Goal: Transaction & Acquisition: Purchase product/service

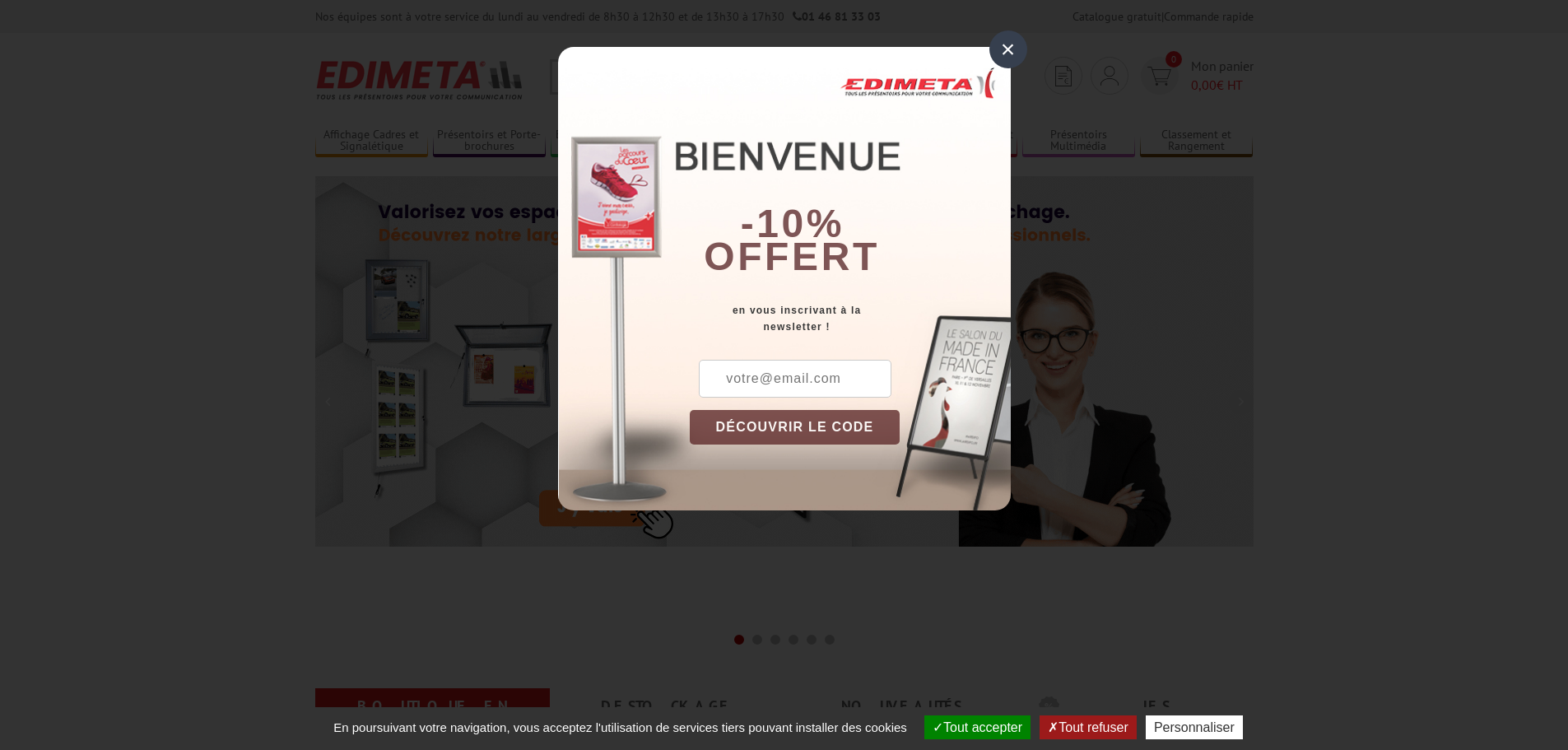
click at [1008, 52] on div "×" at bounding box center [1008, 49] width 38 height 38
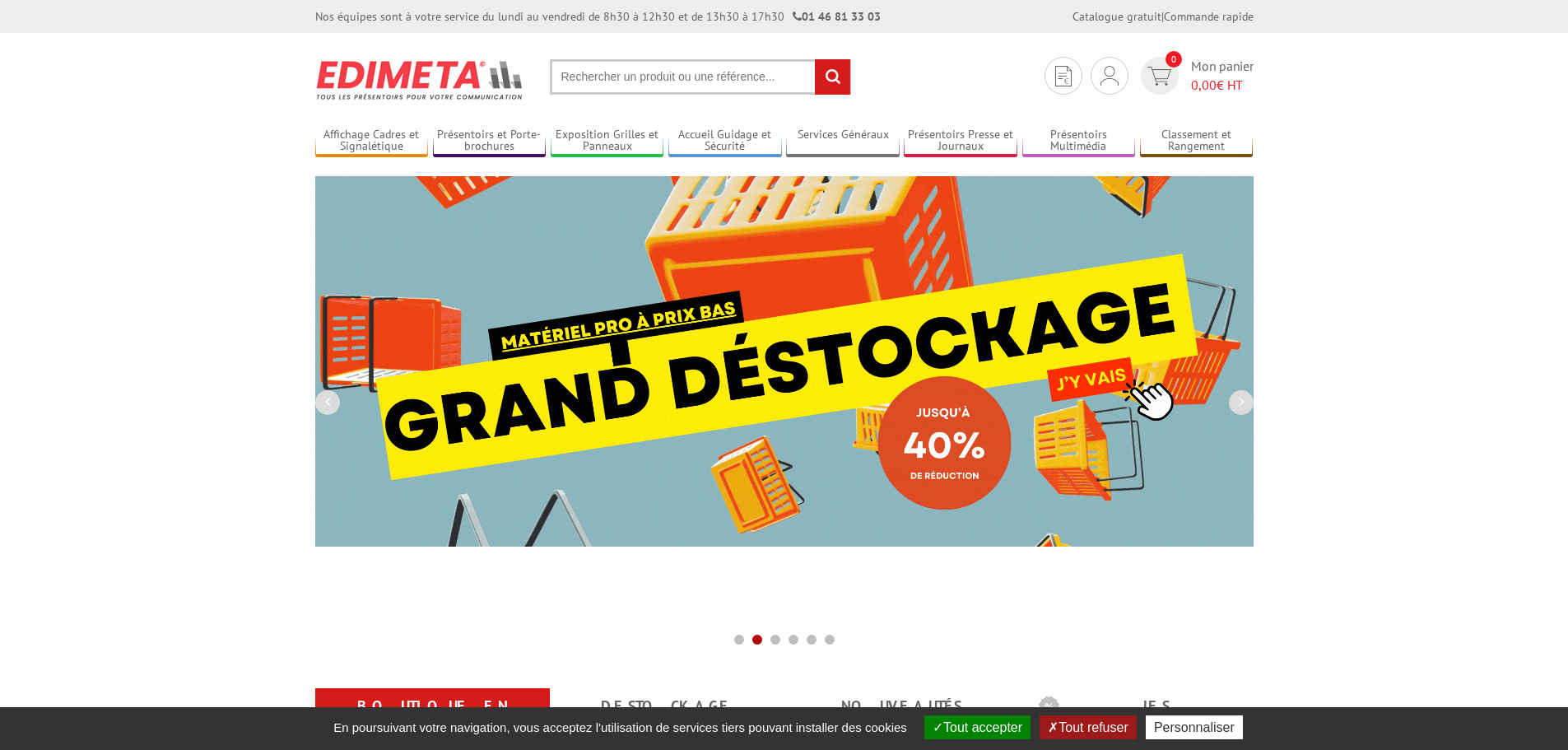
click at [606, 87] on input "text" at bounding box center [700, 77] width 302 height 35
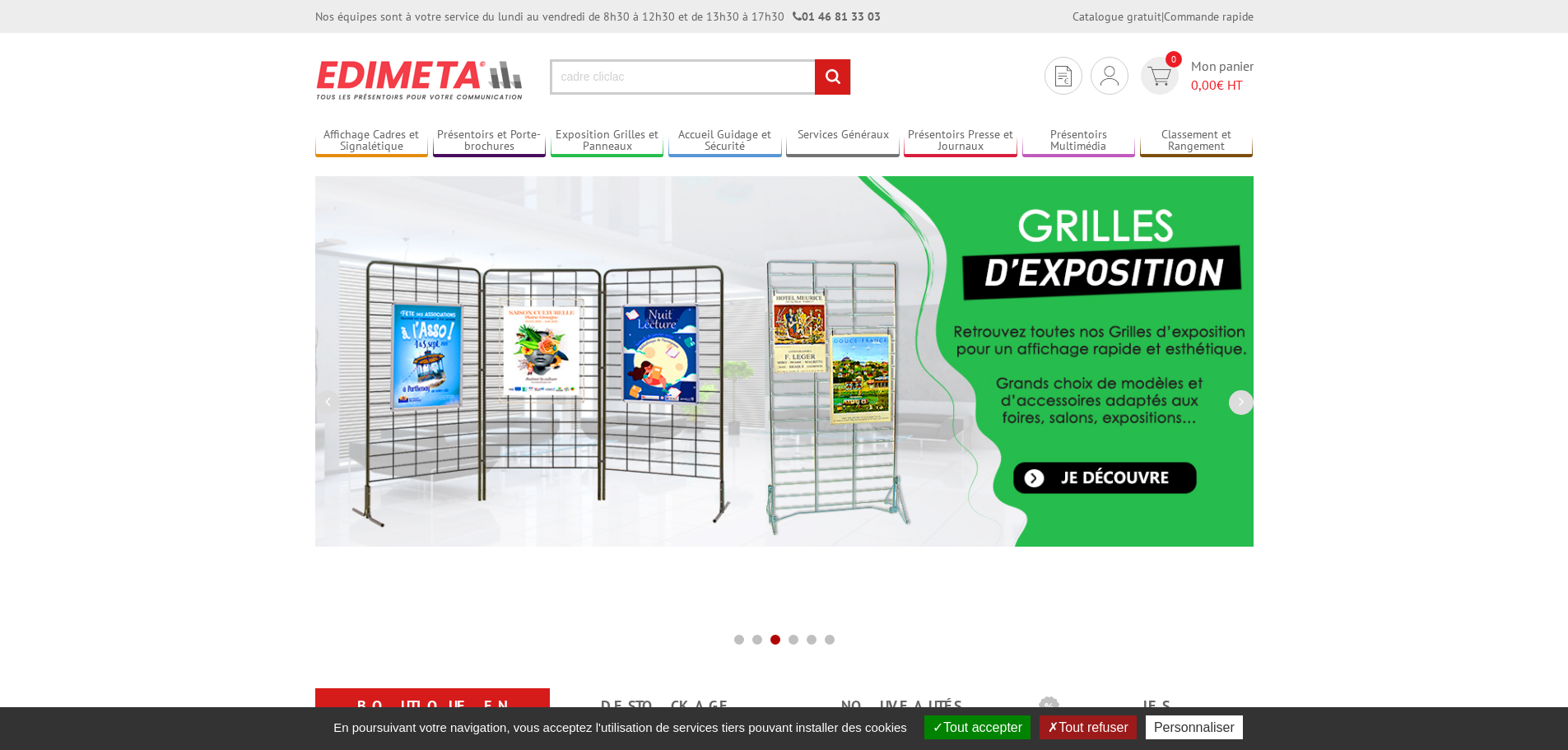
type input "cadre cliclac"
click at [815, 59] on input "rechercher" at bounding box center [833, 77] width 35 height 35
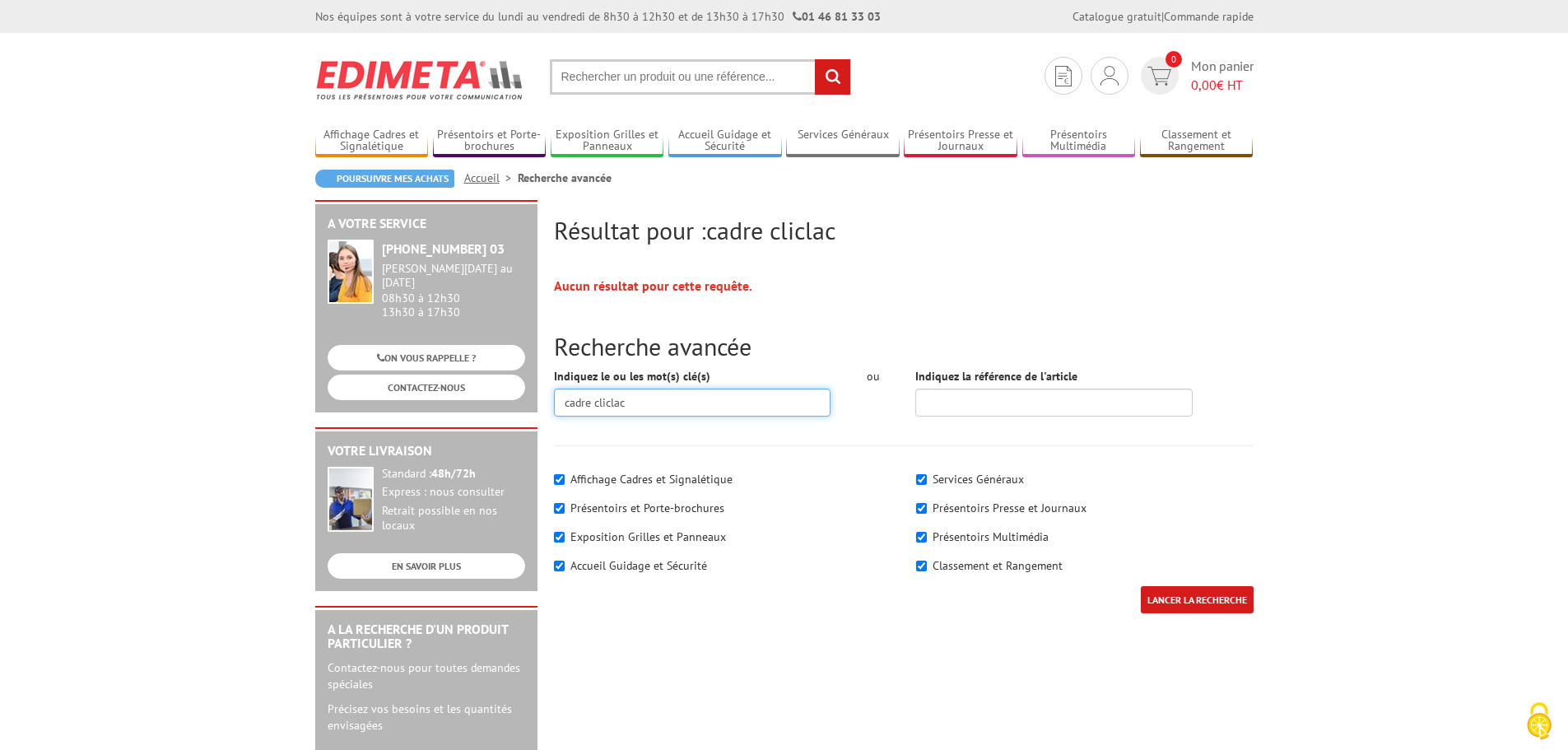
click at [657, 403] on input "cadre cliclac" at bounding box center [693, 403] width 277 height 28
type input "cadre cliclac exterieur A3"
click at [1141, 587] on input "LANCER LA RECHERCHE" at bounding box center [1197, 601] width 113 height 28
click at [1196, 599] on input "LANCER LA RECHERCHE" at bounding box center [1197, 601] width 113 height 28
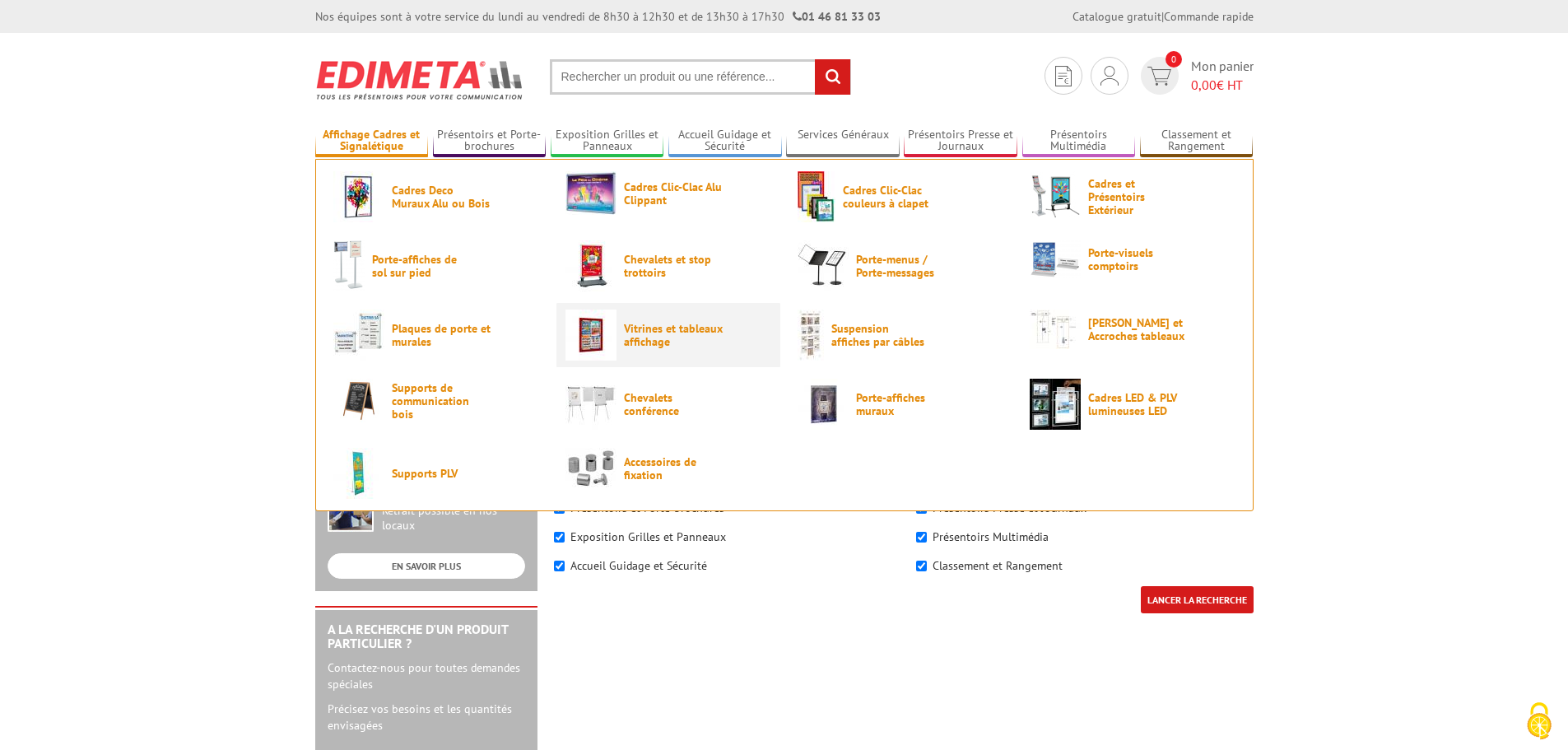
click at [687, 326] on span "Vitrines et tableaux affichage" at bounding box center [673, 335] width 99 height 27
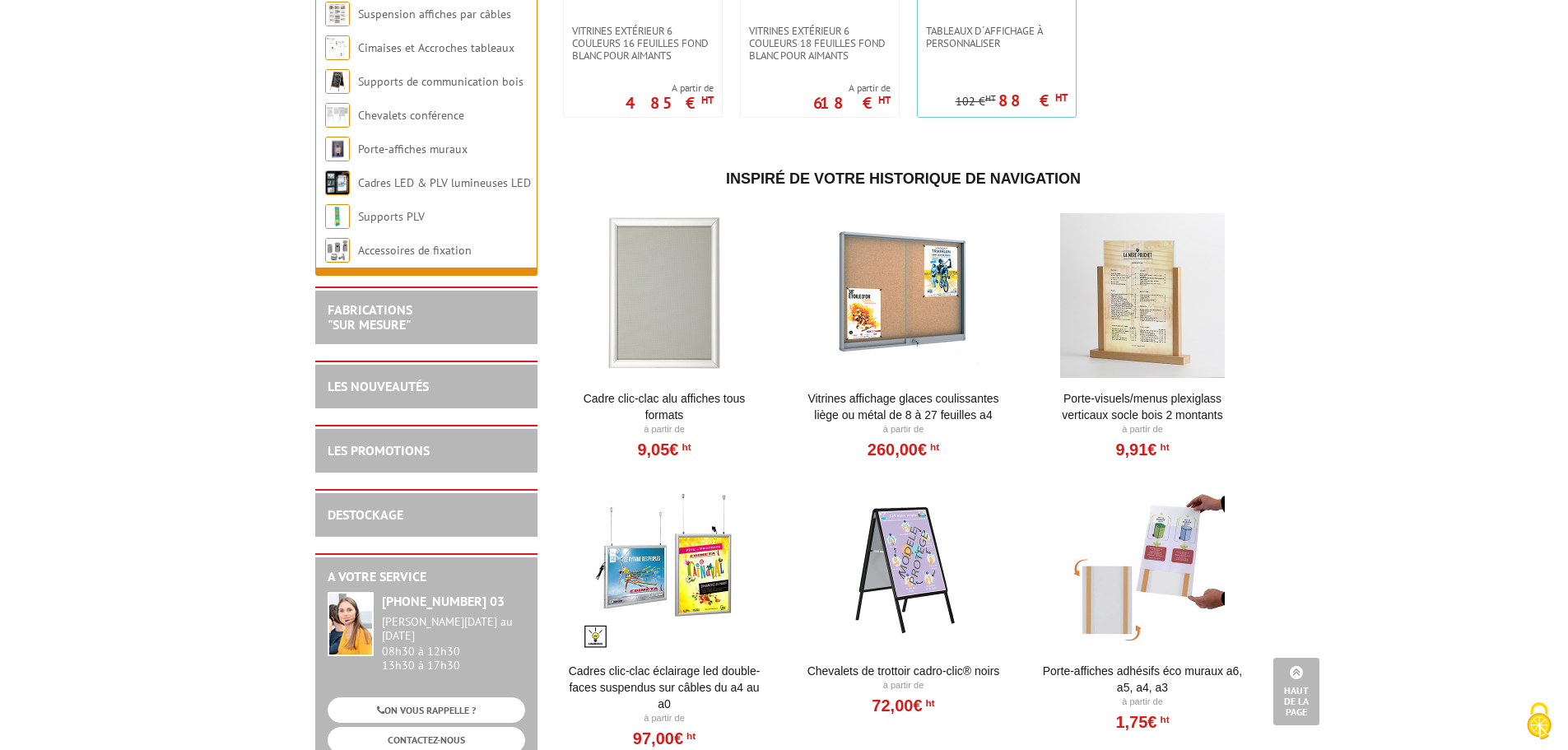
scroll to position [1813, 0]
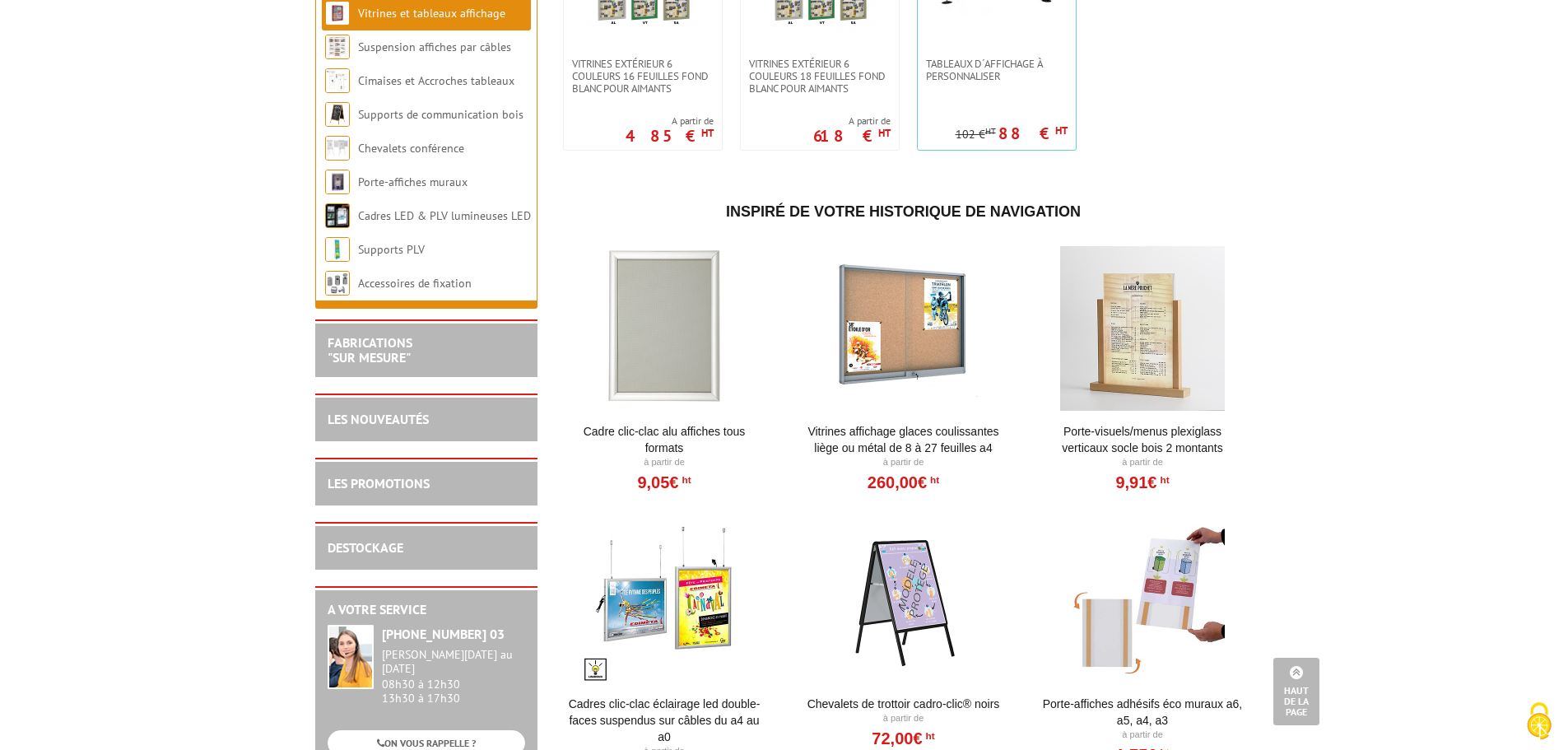
click at [652, 354] on div at bounding box center [664, 329] width 203 height 165
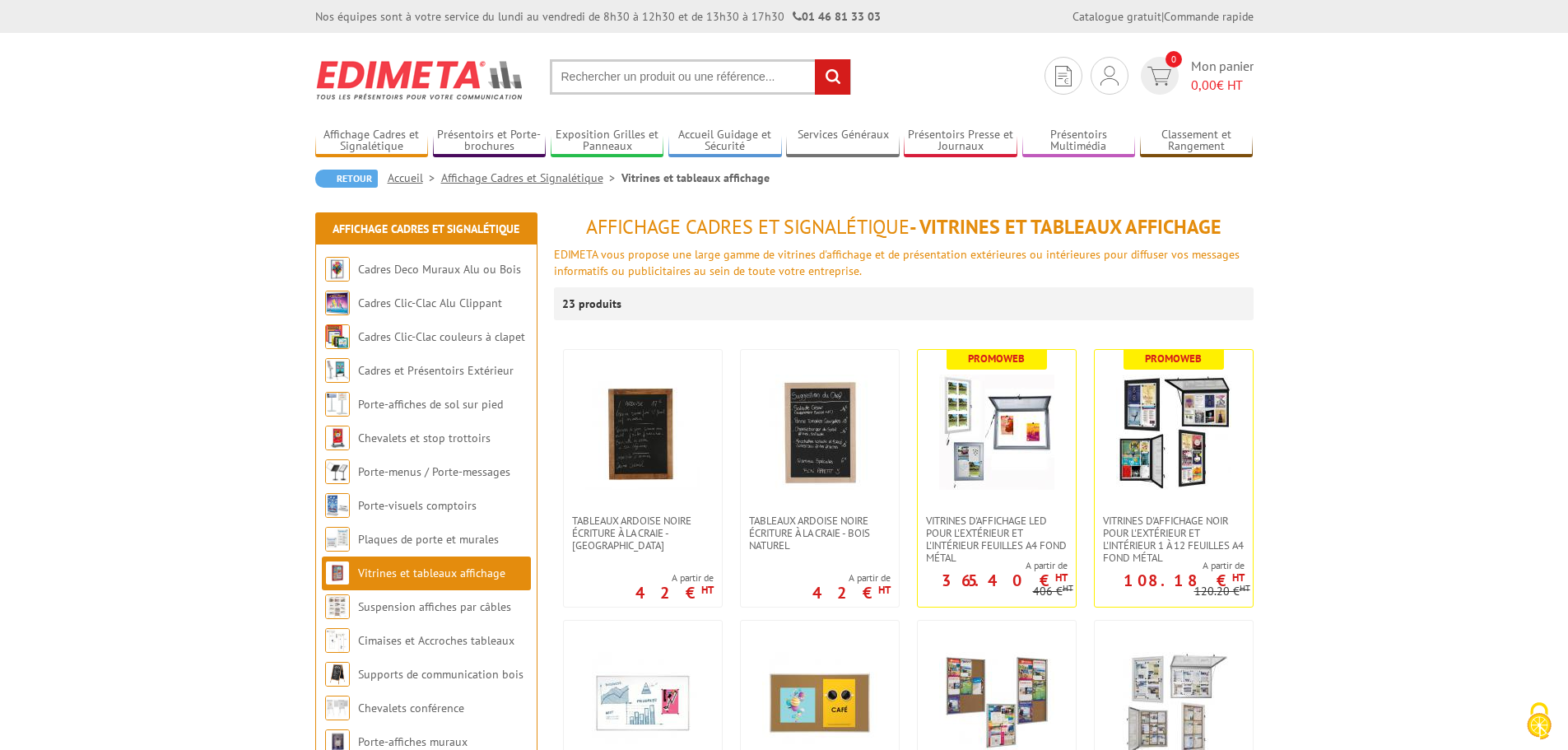
click at [629, 84] on input "text" at bounding box center [700, 77] width 302 height 35
click at [588, 72] on input "text" at bounding box center [700, 77] width 302 height 35
click at [611, 73] on input "text" at bounding box center [700, 77] width 302 height 35
click at [727, 78] on input "text" at bounding box center [700, 77] width 302 height 35
click at [751, 74] on input "text" at bounding box center [700, 77] width 302 height 35
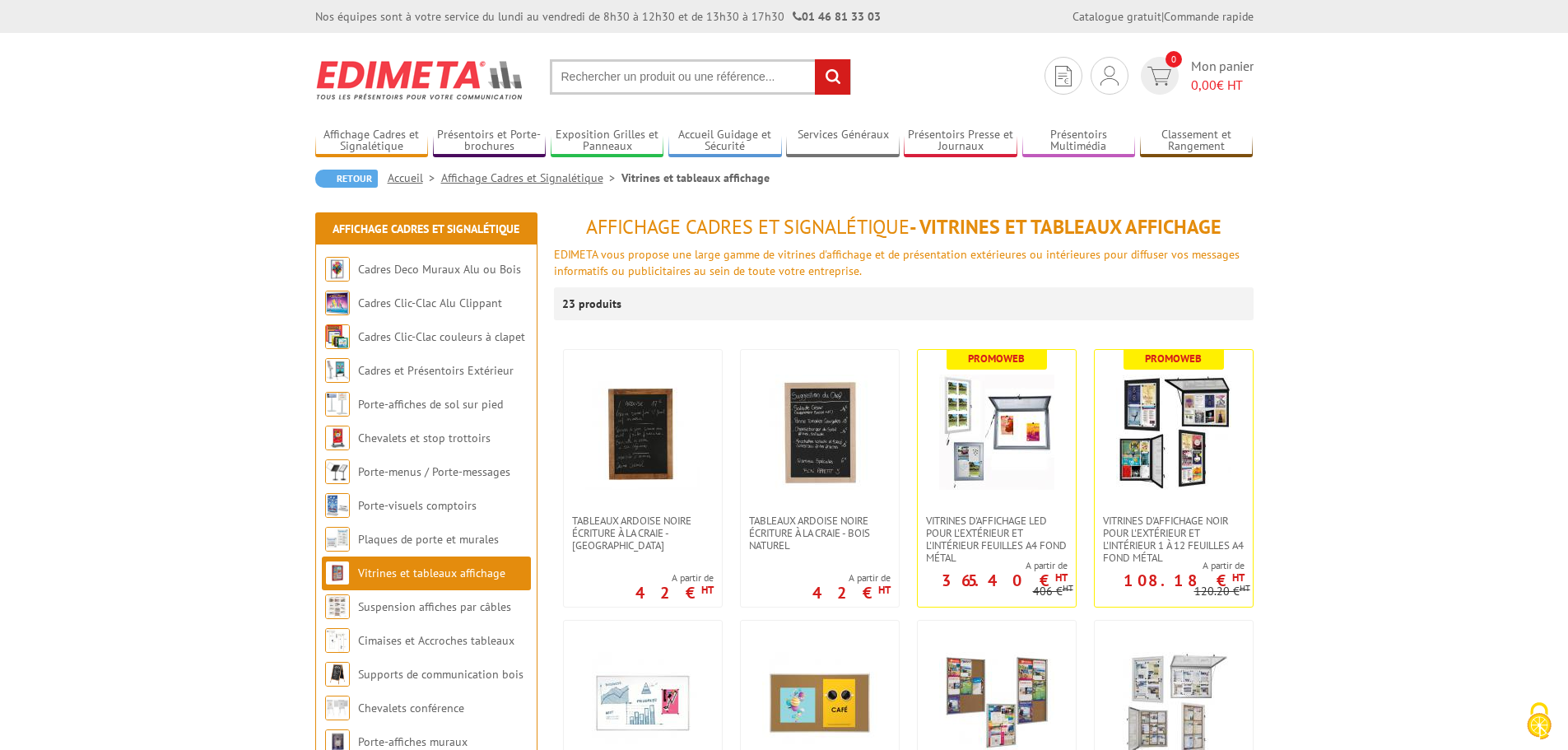
click at [751, 75] on input "text" at bounding box center [700, 77] width 302 height 35
click at [752, 75] on input "text" at bounding box center [700, 77] width 302 height 35
click at [689, 74] on input "text" at bounding box center [700, 77] width 302 height 35
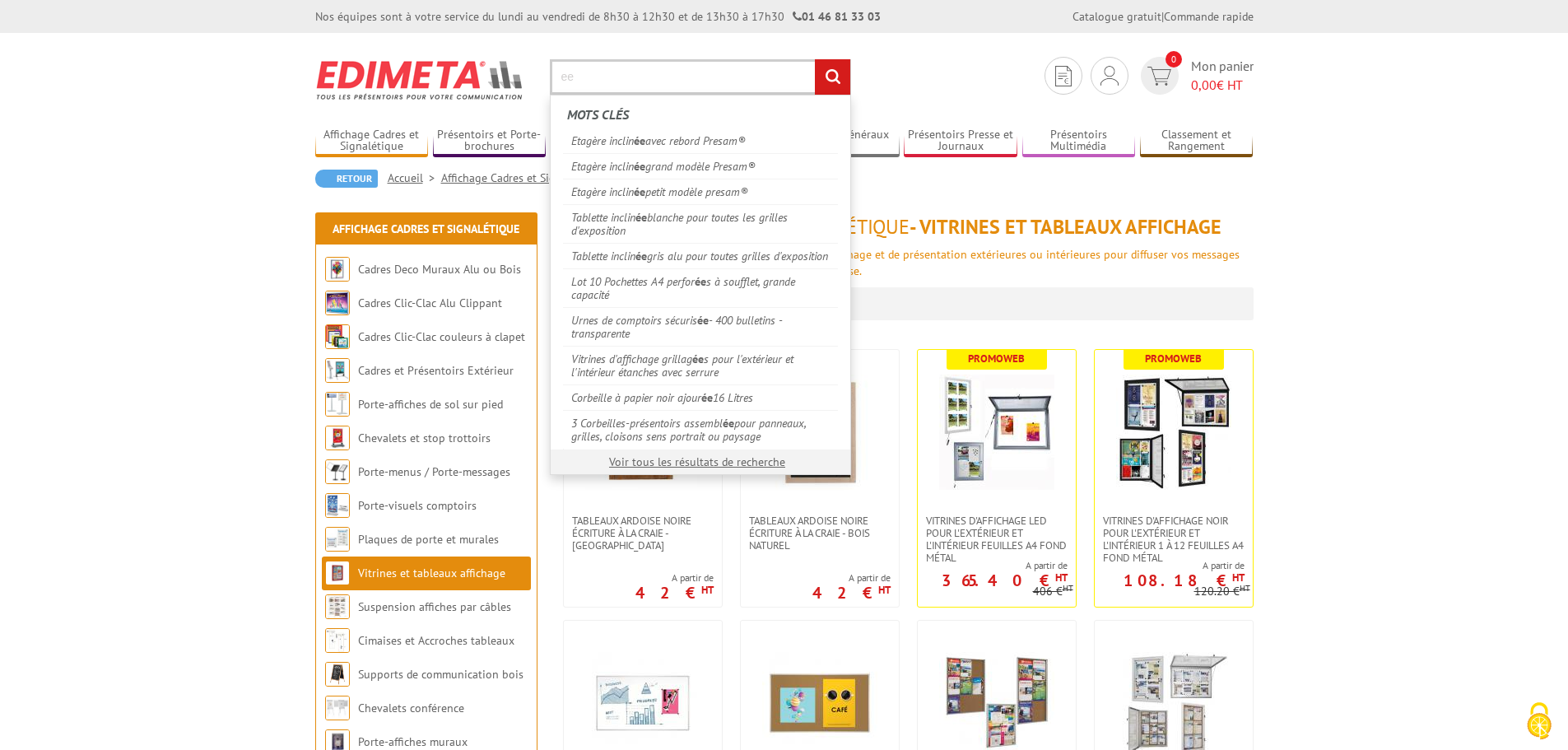
type input "e"
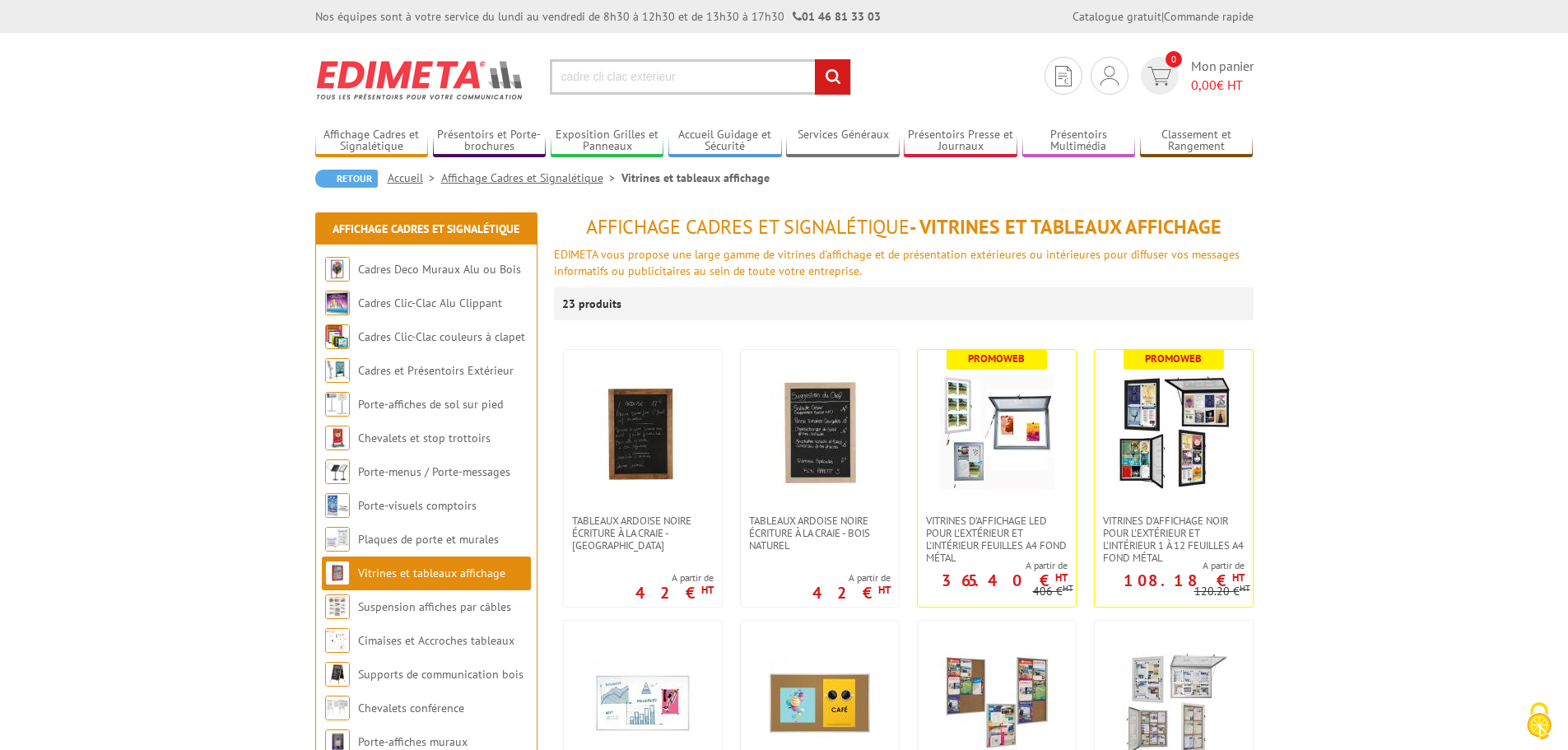
type input "cadre cli clac exterieur"
click at [815, 59] on input "rechercher" at bounding box center [833, 77] width 35 height 35
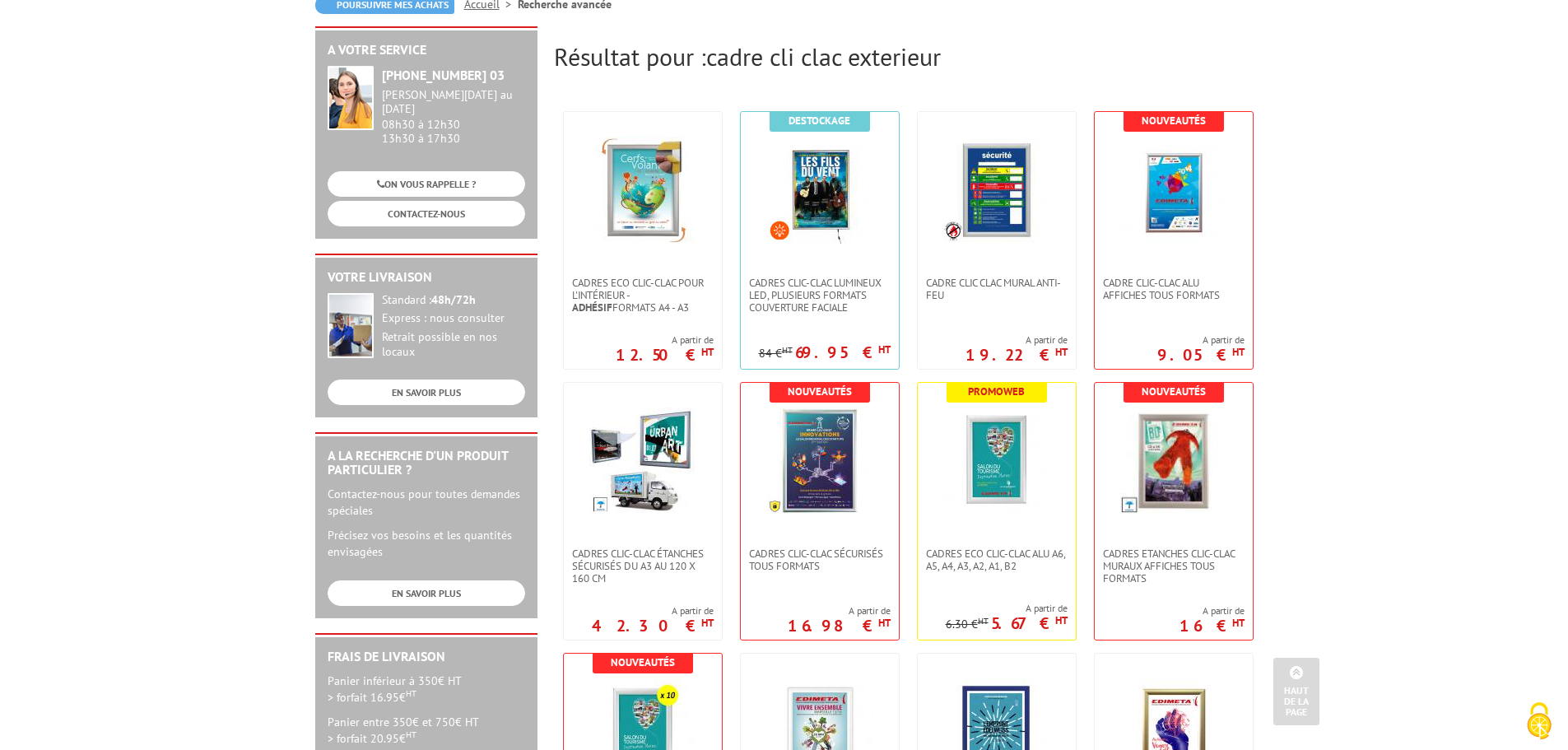
scroll to position [165, 0]
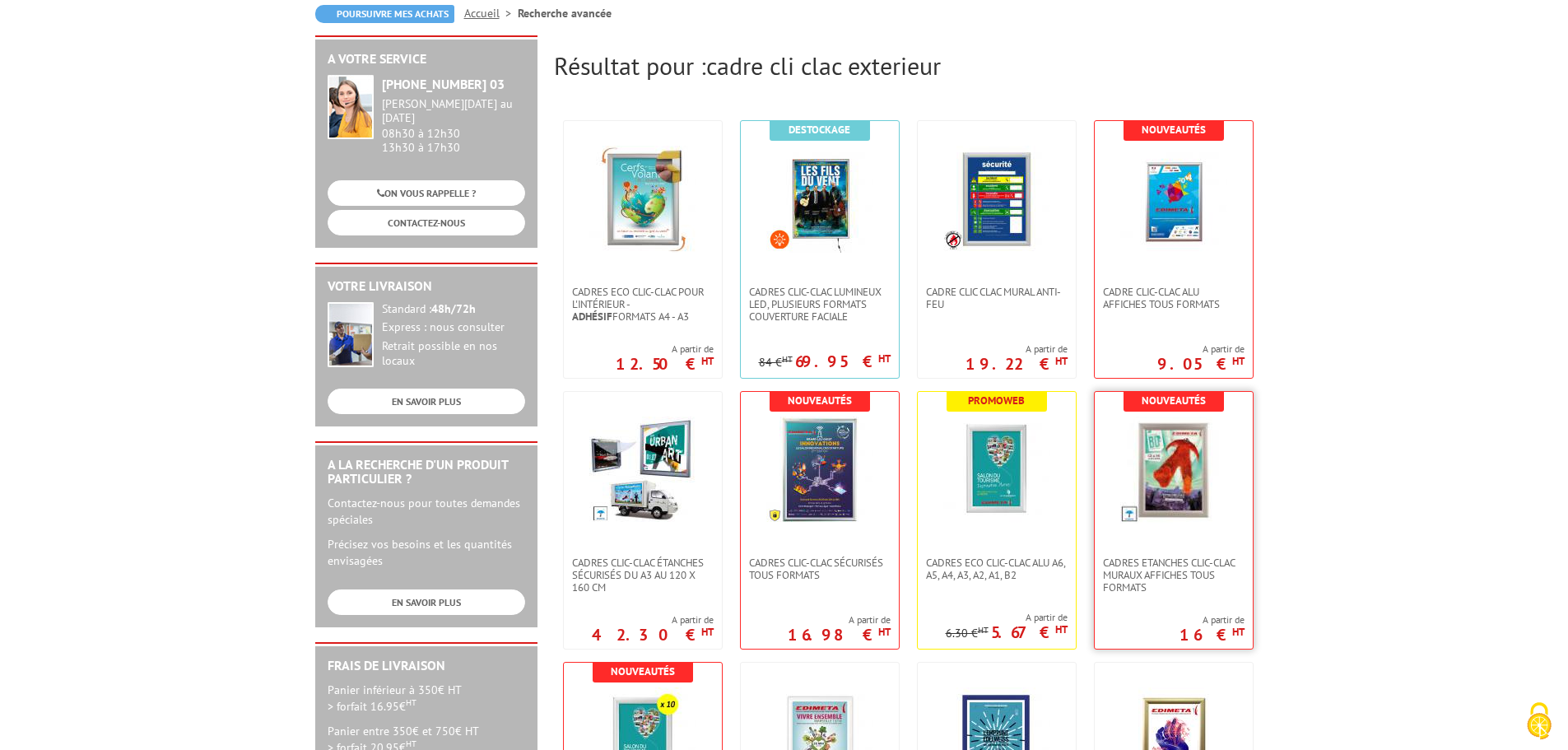
click at [1194, 489] on img at bounding box center [1174, 470] width 107 height 107
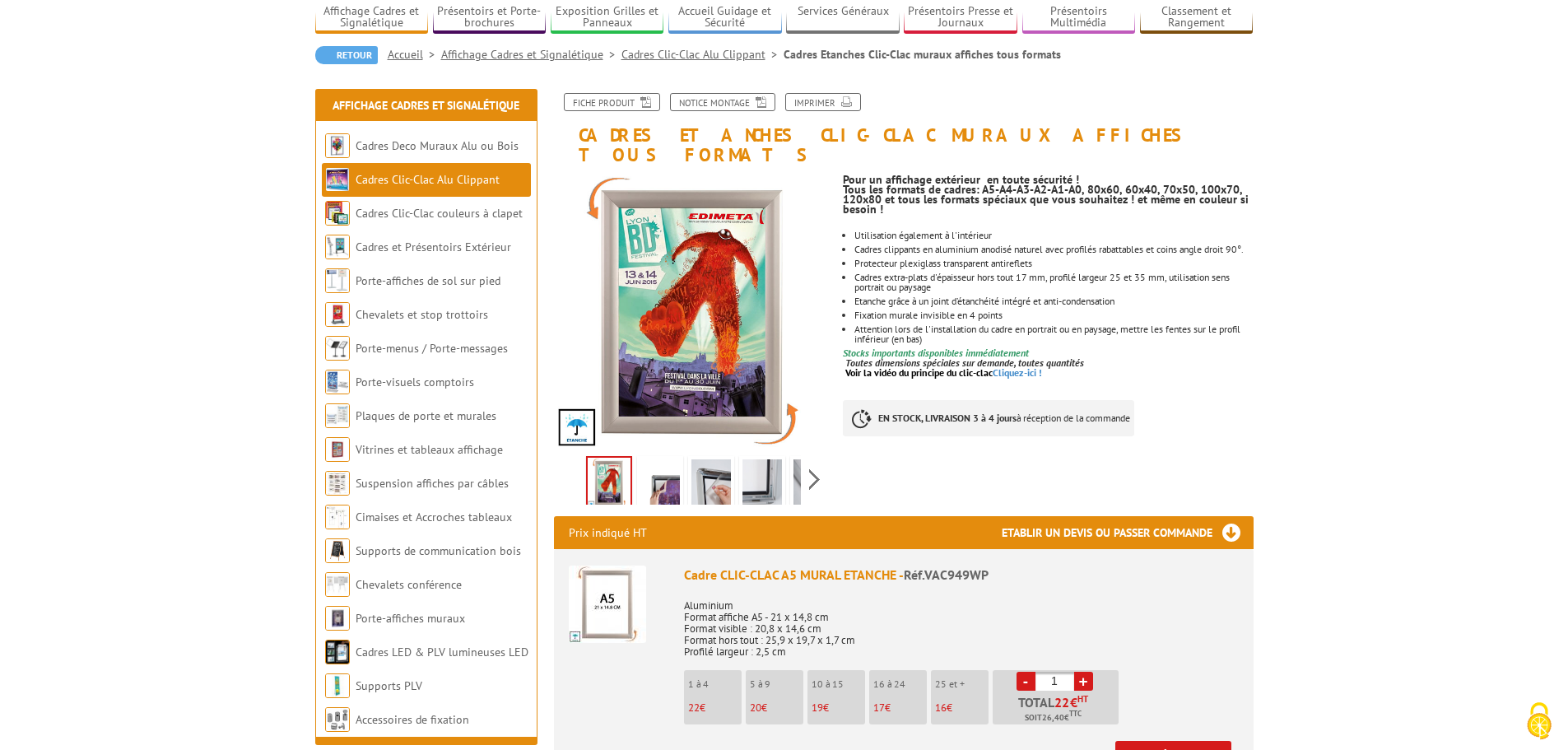
scroll to position [165, 0]
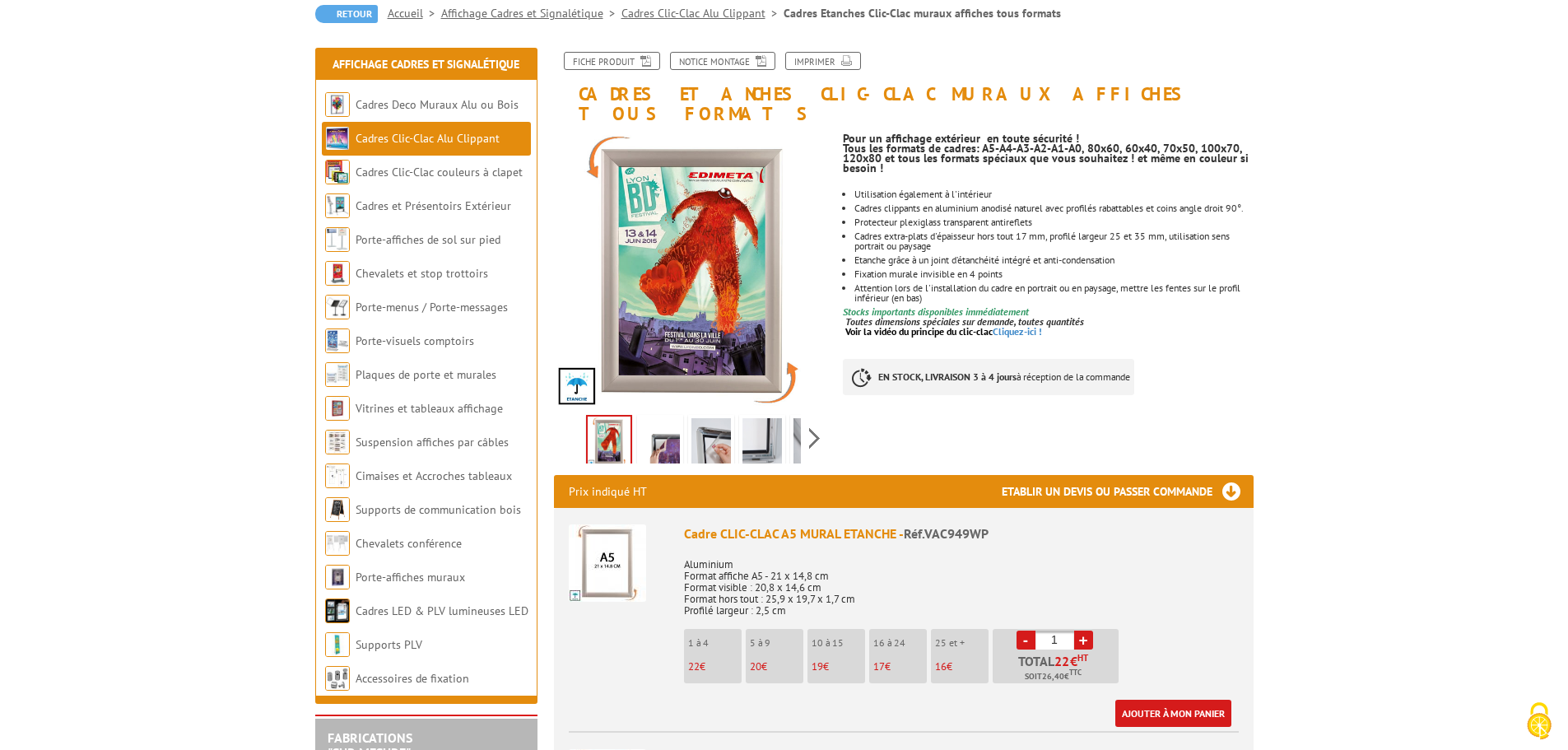
click at [665, 425] on img at bounding box center [660, 444] width 39 height 51
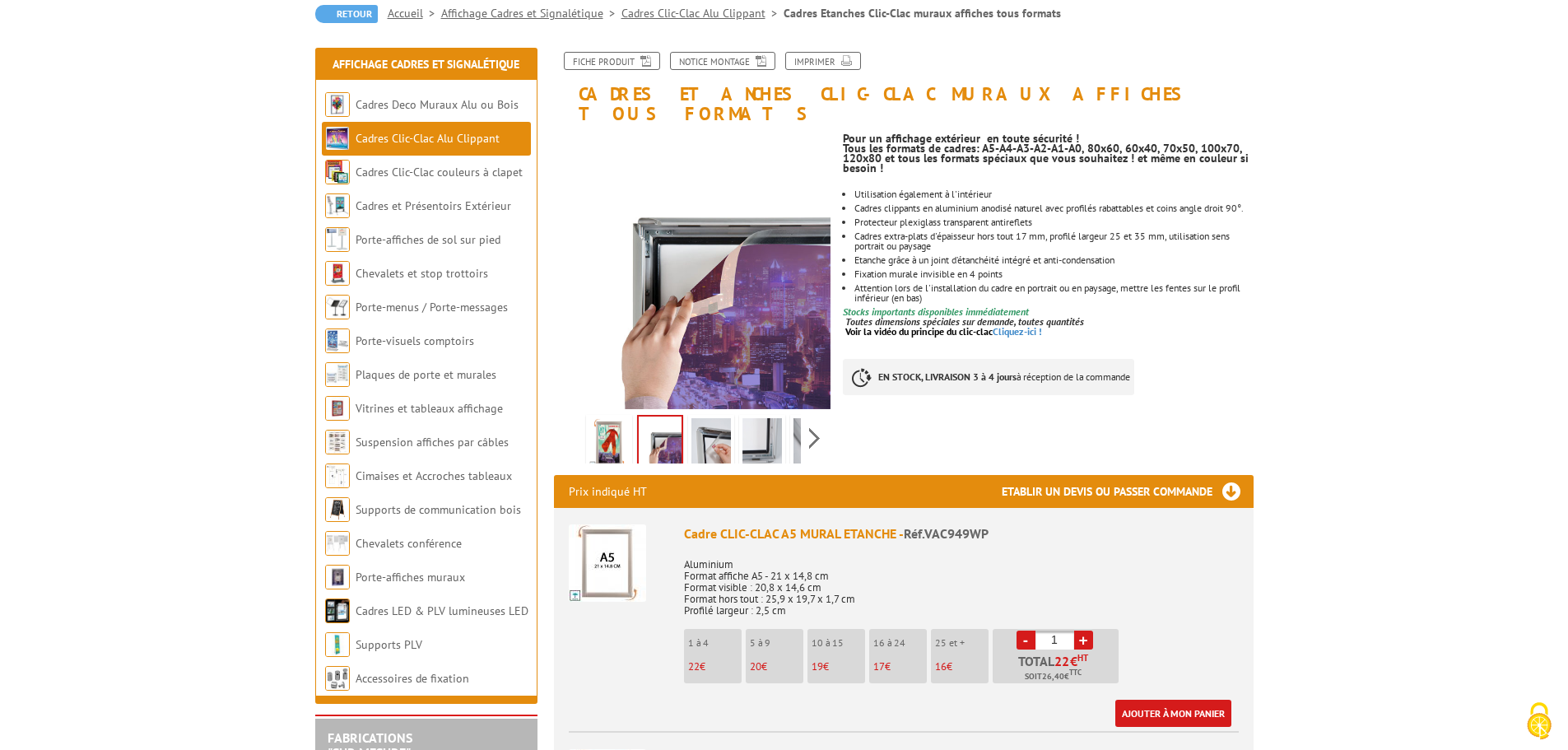
click at [724, 426] on img at bounding box center [711, 444] width 39 height 51
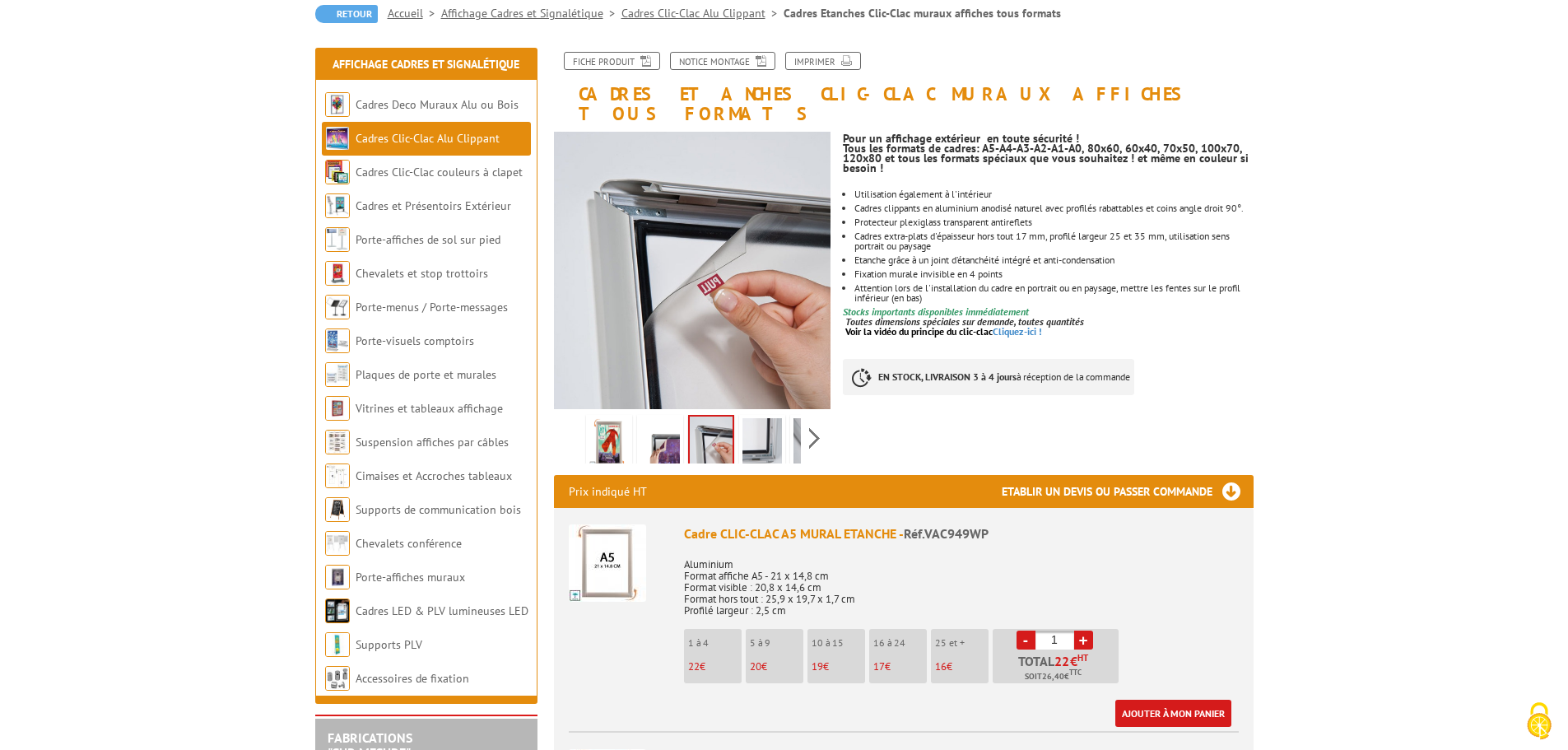
click at [750, 425] on img at bounding box center [762, 444] width 39 height 51
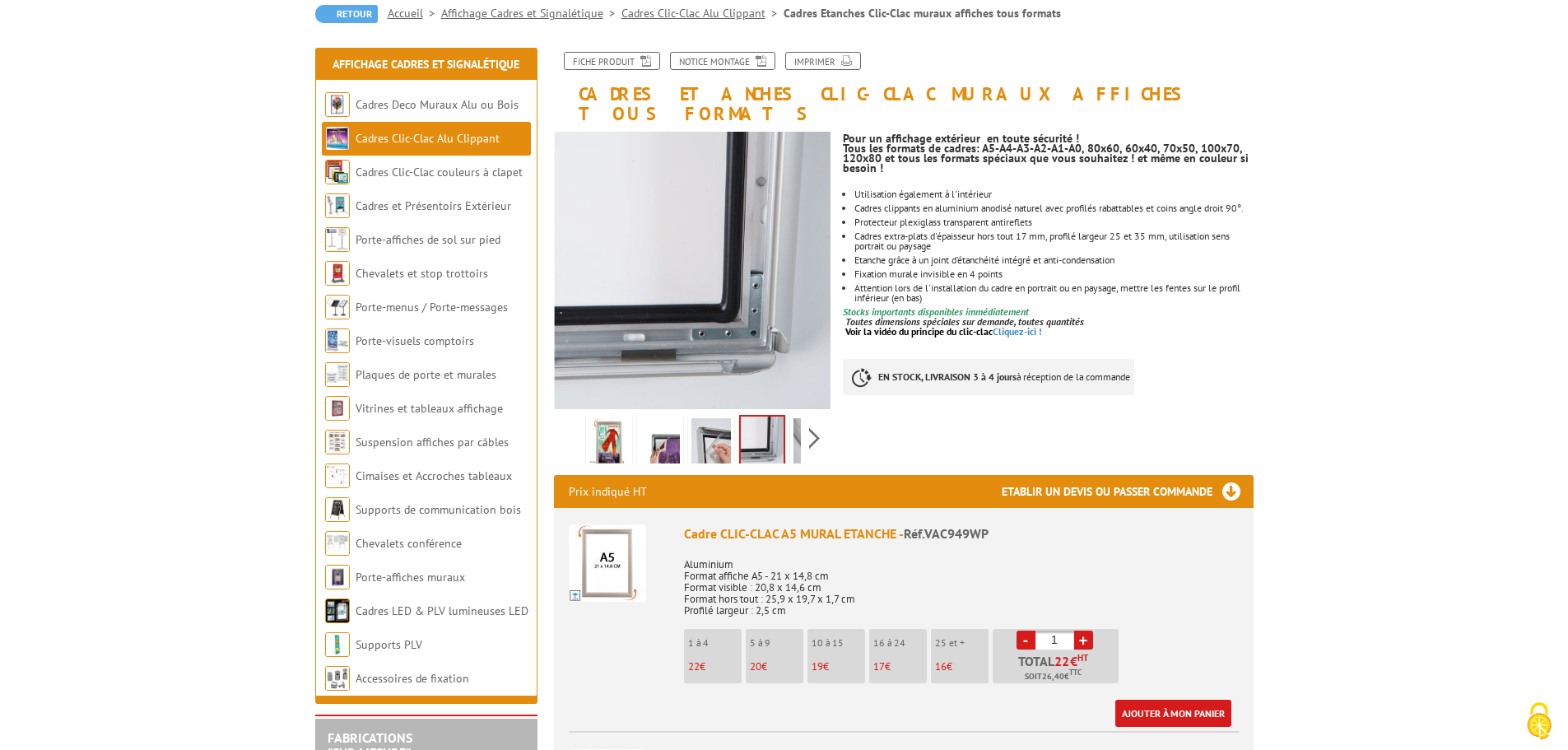
click at [801, 425] on img at bounding box center [813, 444] width 39 height 51
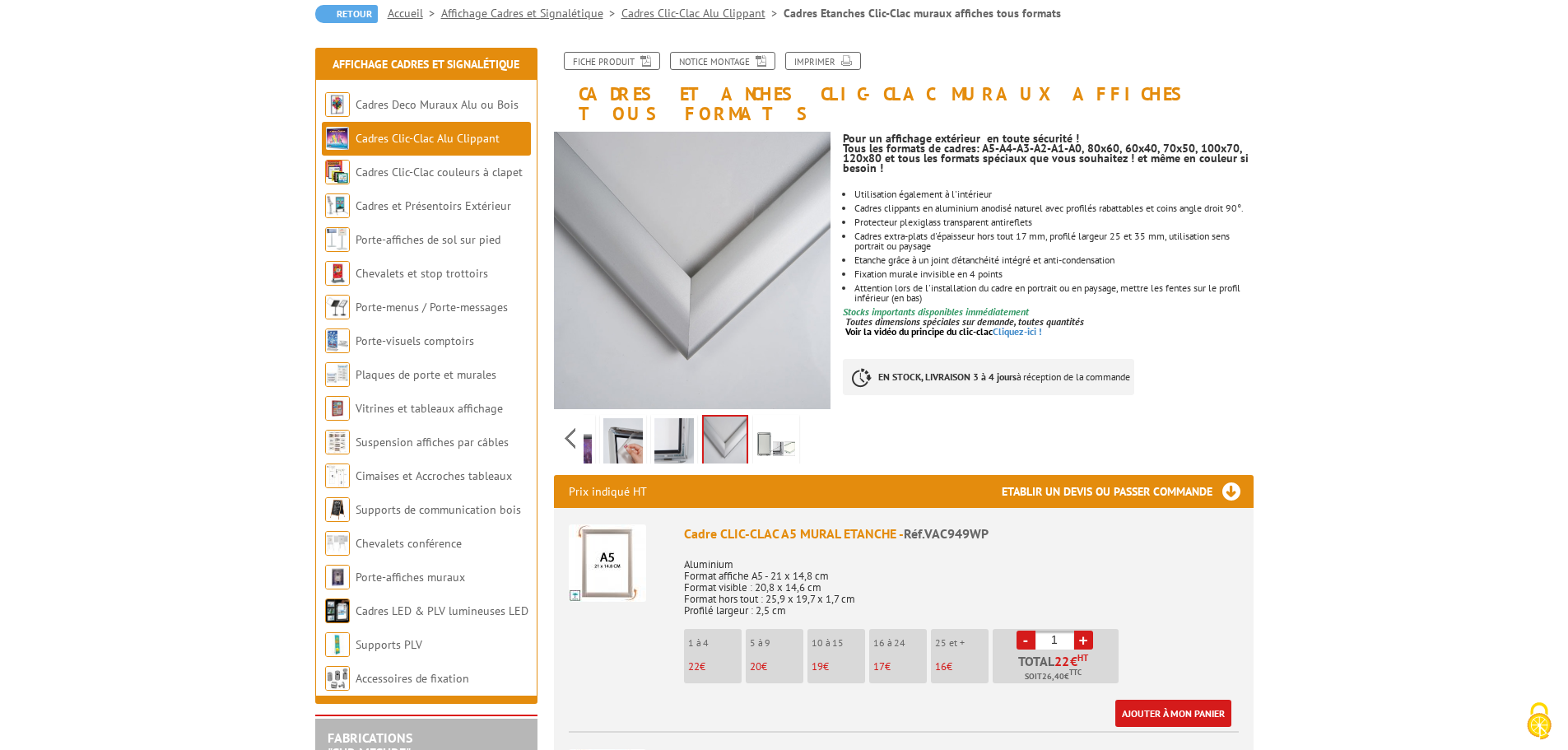
click at [781, 424] on img at bounding box center [776, 444] width 39 height 51
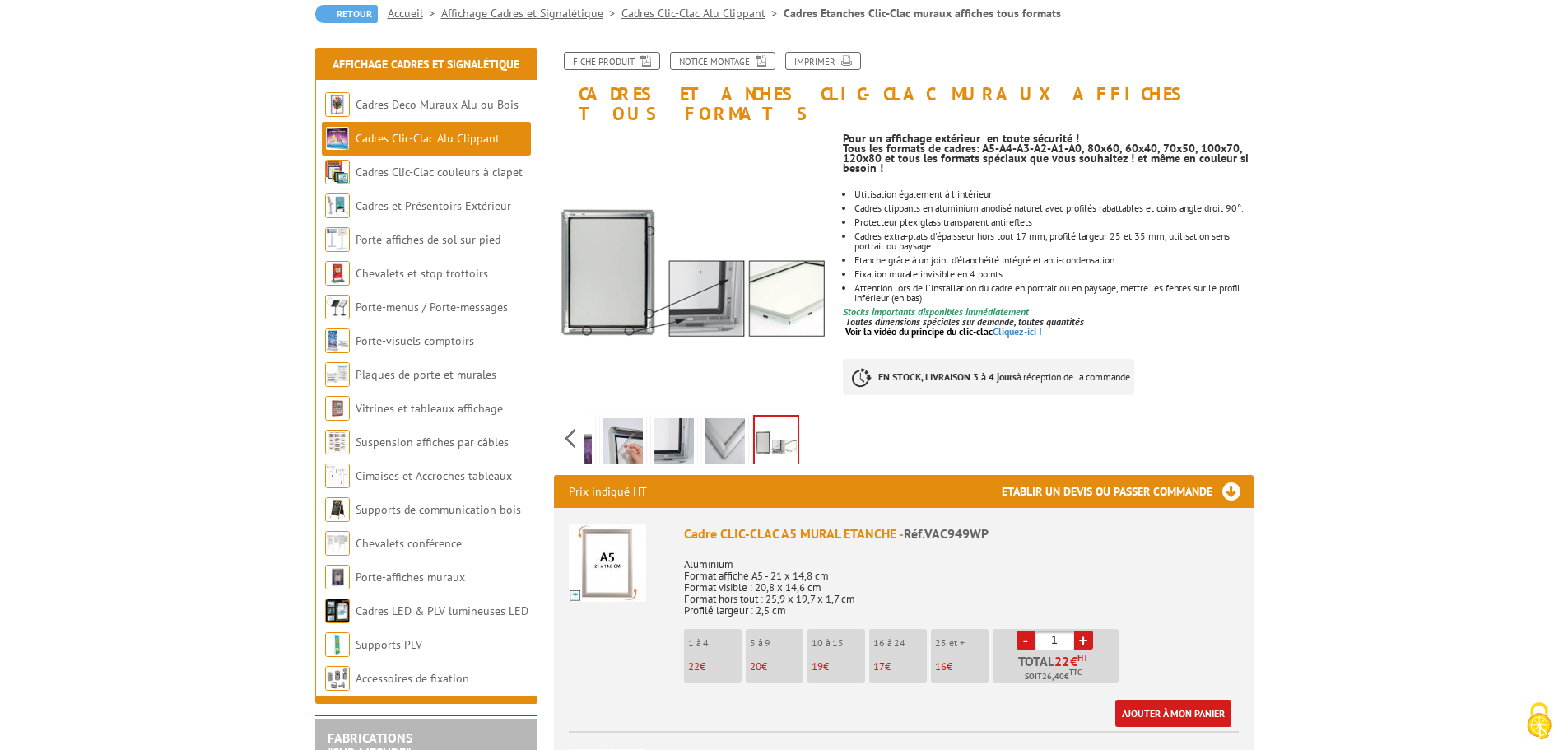
click at [635, 426] on img at bounding box center [623, 444] width 39 height 51
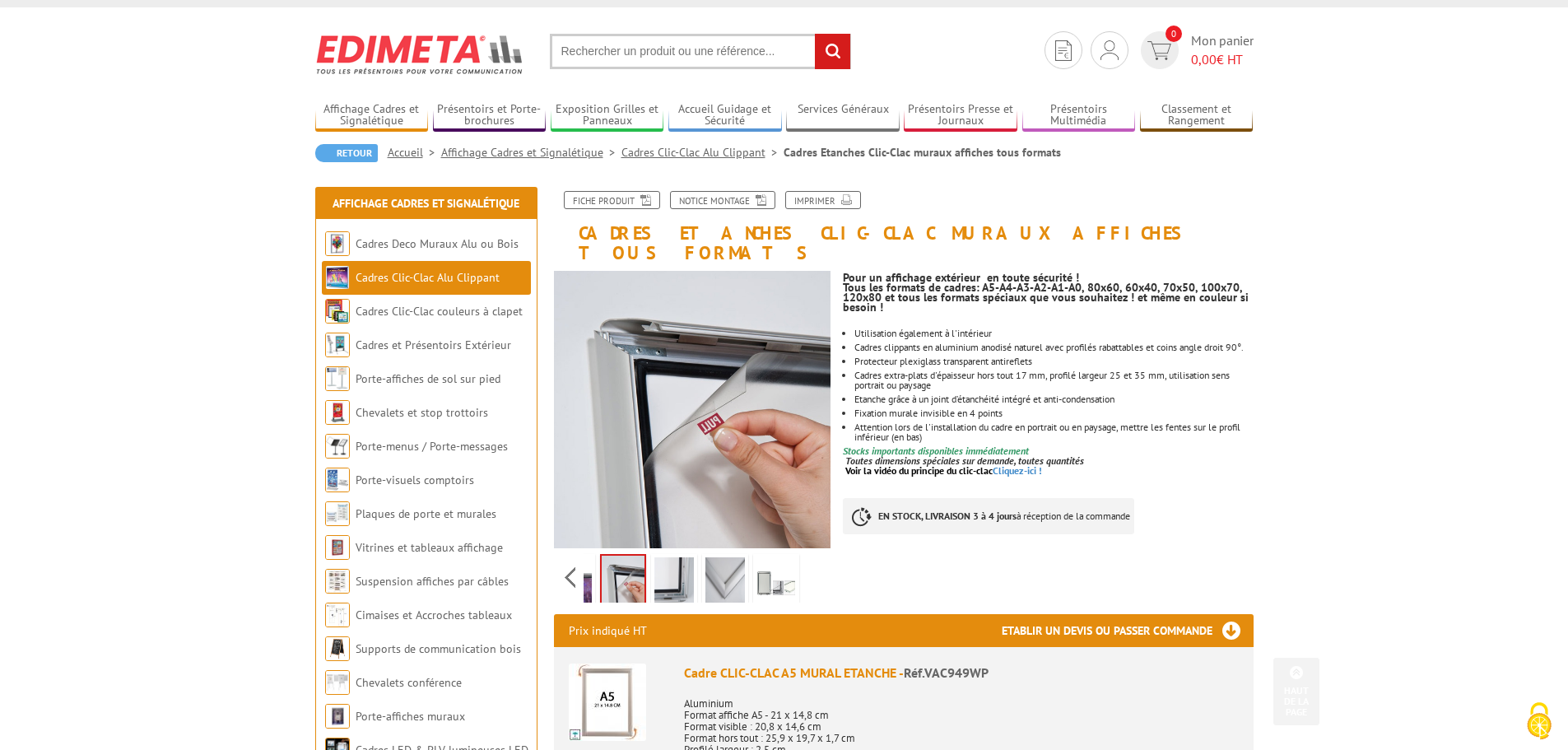
scroll to position [0, 0]
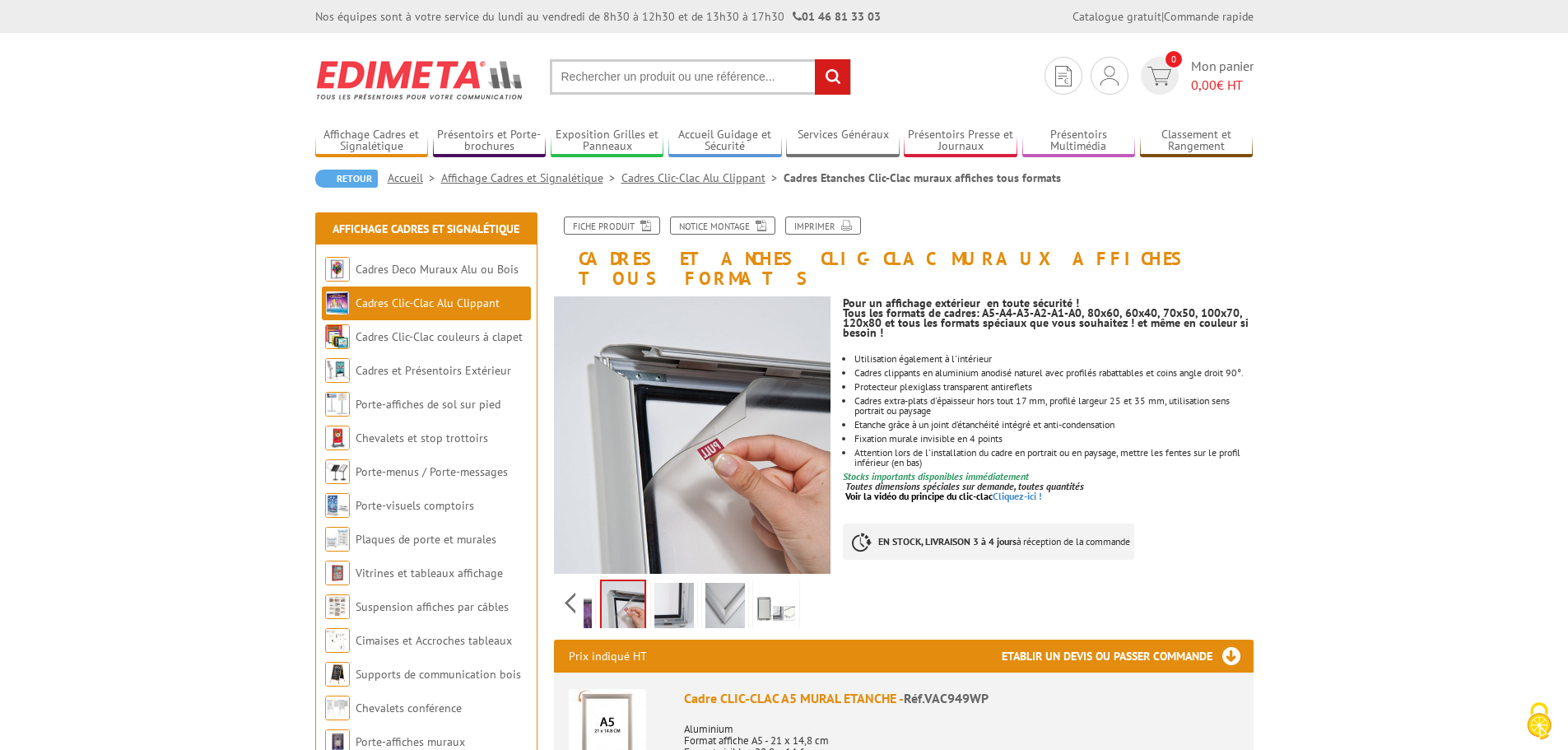
click at [1019, 434] on li "Fixation murale invisible en 4 points" at bounding box center [1054, 439] width 399 height 10
click at [638, 224] on icon at bounding box center [643, 224] width 17 height 14
click at [721, 229] on link "Notice Montage" at bounding box center [722, 225] width 105 height 18
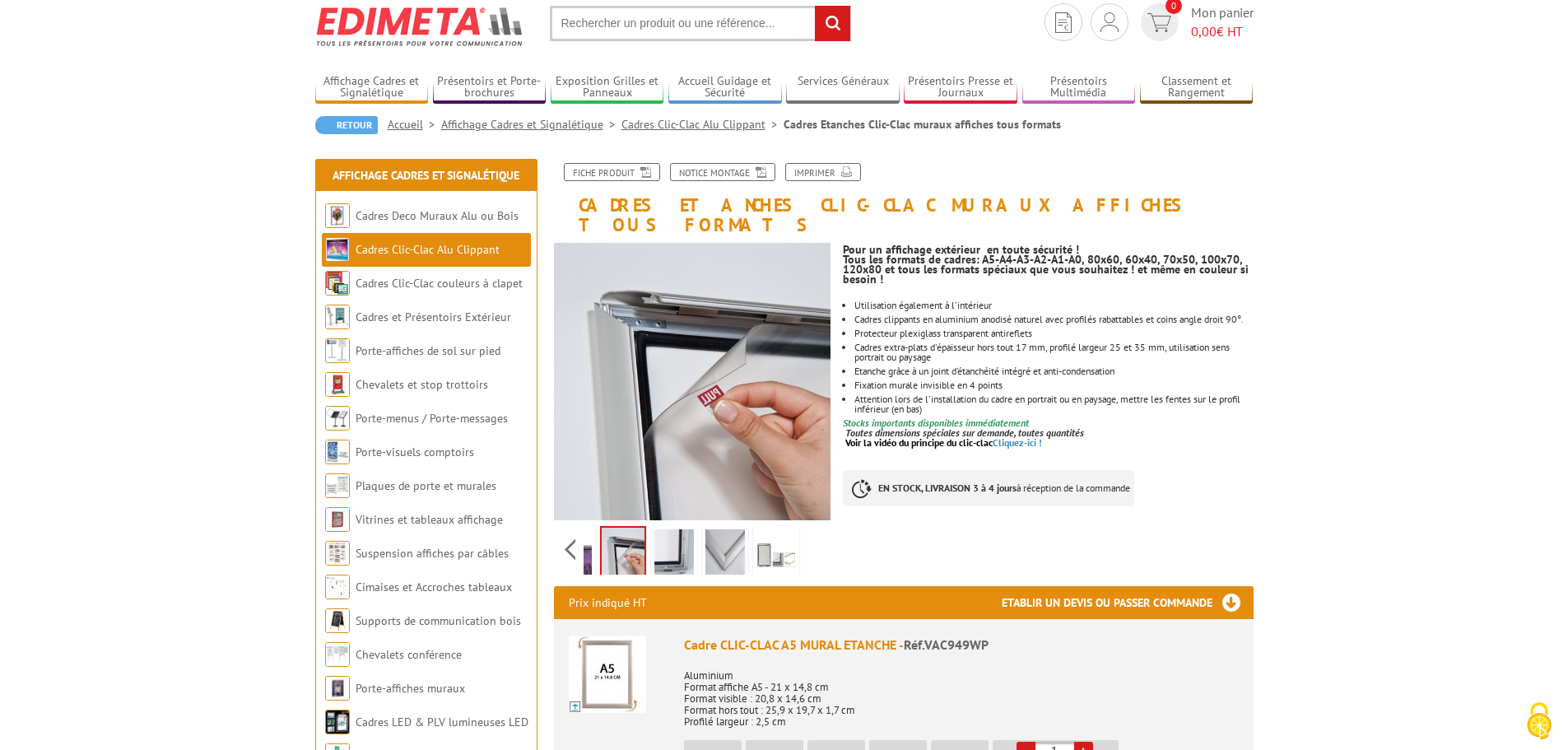
scroll to position [83, 0]
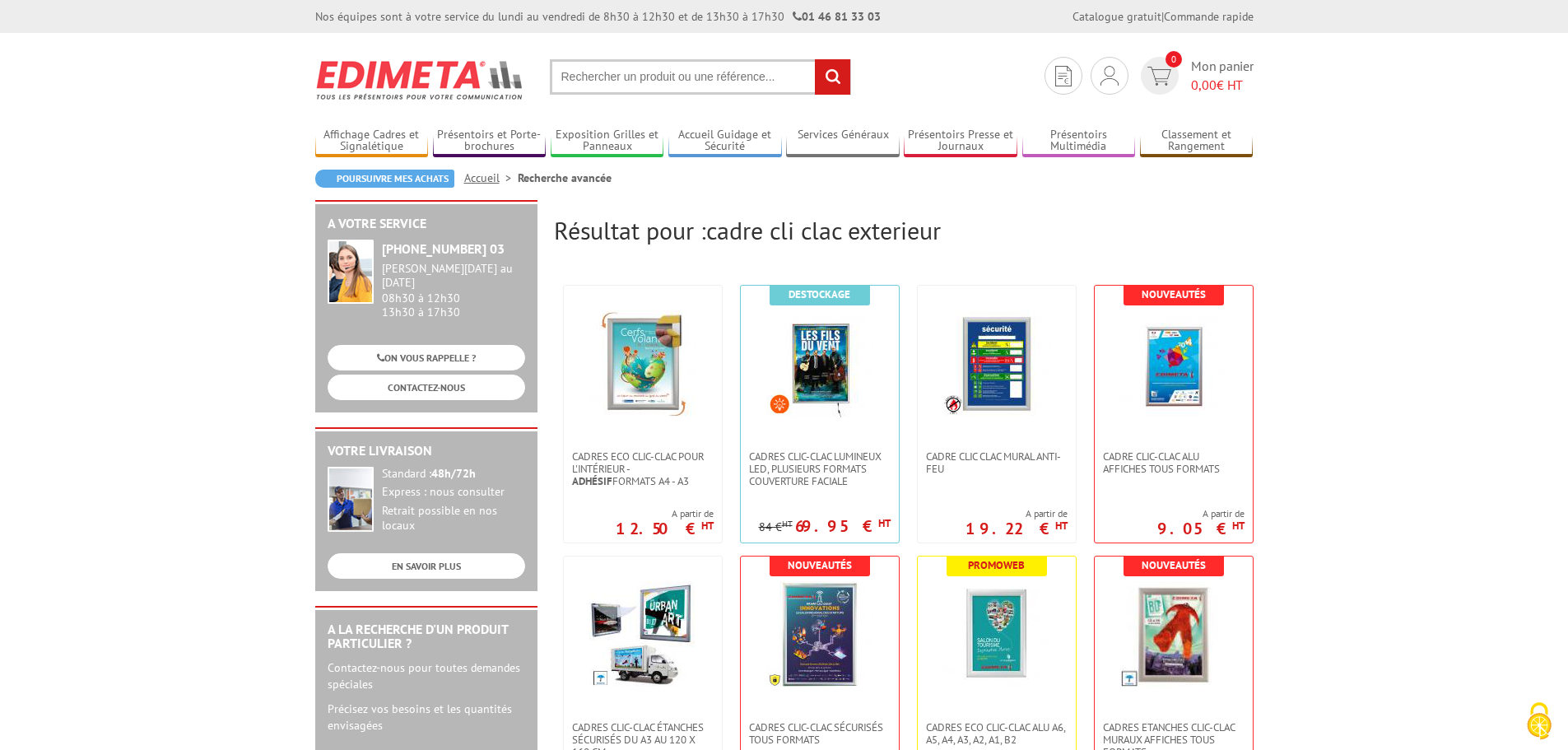
click at [661, 74] on input "text" at bounding box center [700, 77] width 302 height 35
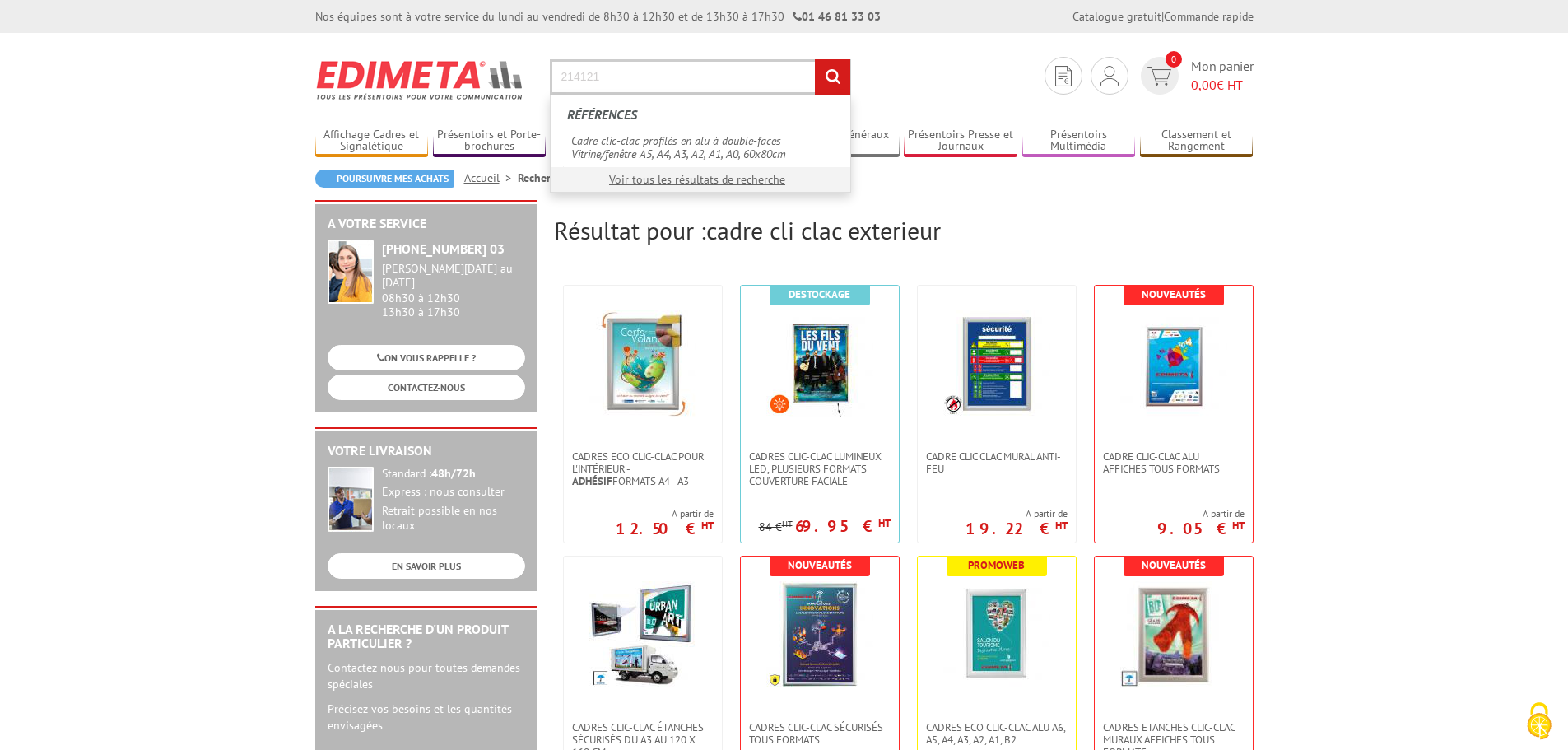
type input "214121"
click at [815, 59] on input "rechercher" at bounding box center [833, 77] width 35 height 35
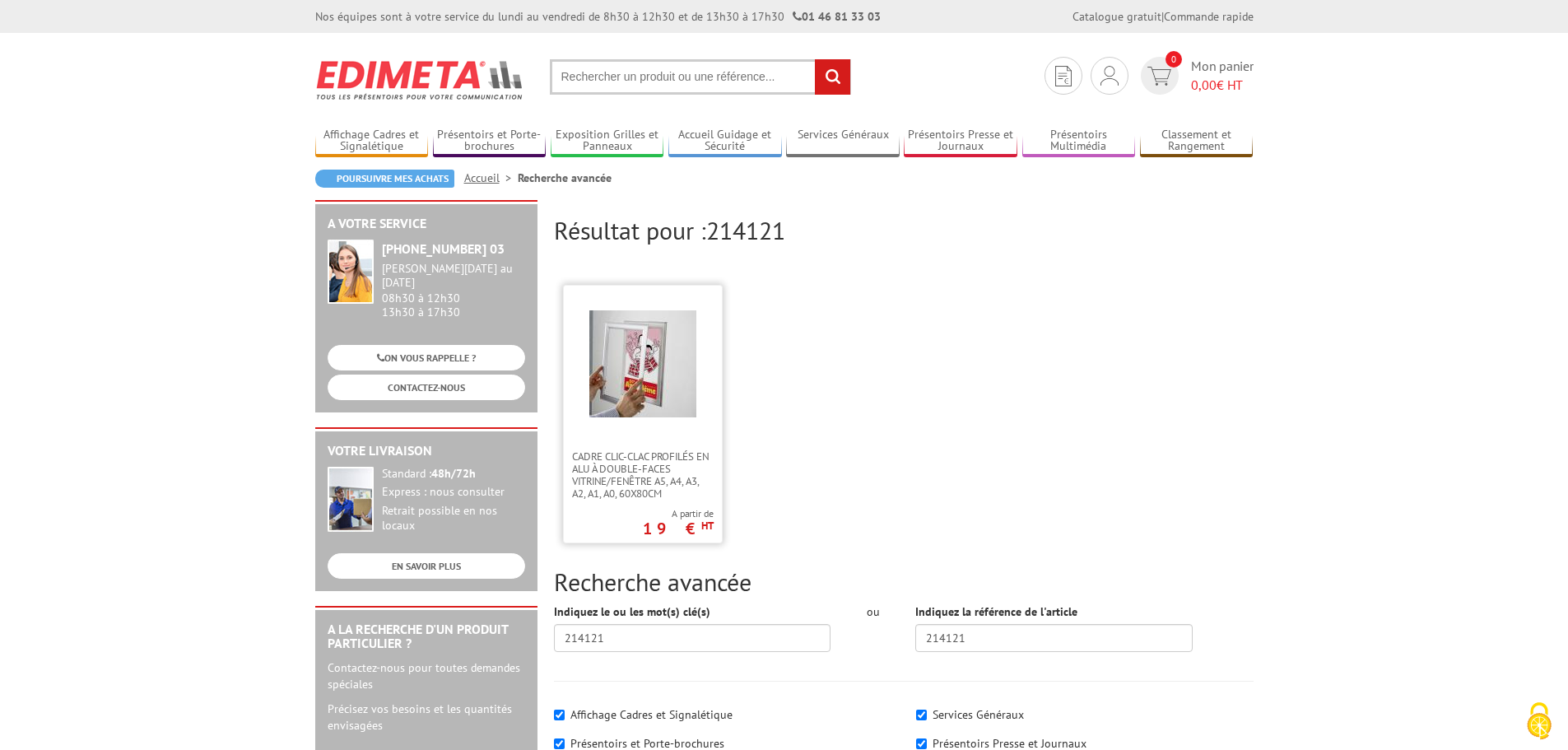
click at [633, 350] on img at bounding box center [643, 364] width 107 height 107
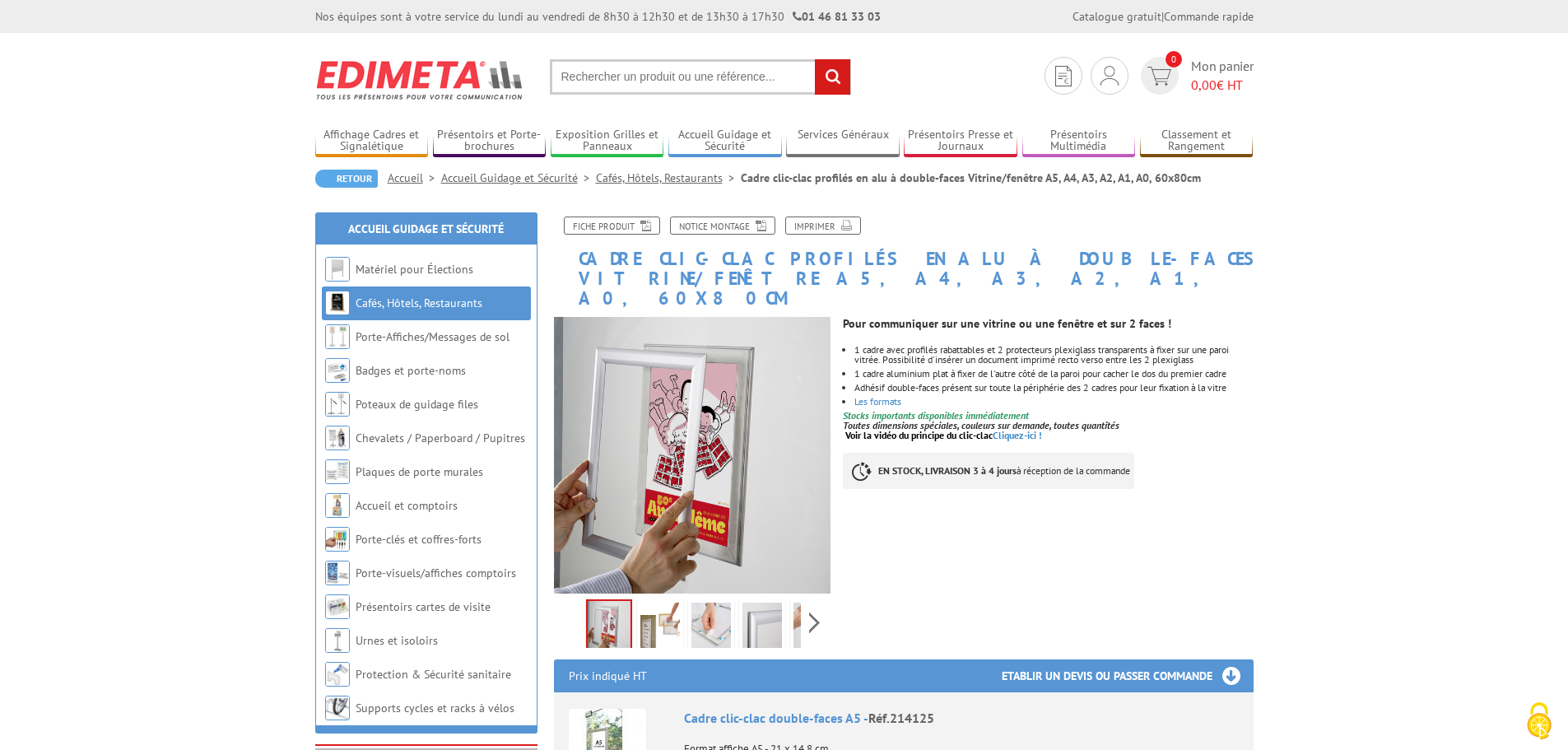
click at [1253, 475] on div "Pour communiquer sur une vitrine ou une fenêtre et sur 2 faces ! 1 cadre avec p…" at bounding box center [1054, 407] width 422 height 197
click at [674, 603] on img at bounding box center [660, 628] width 39 height 51
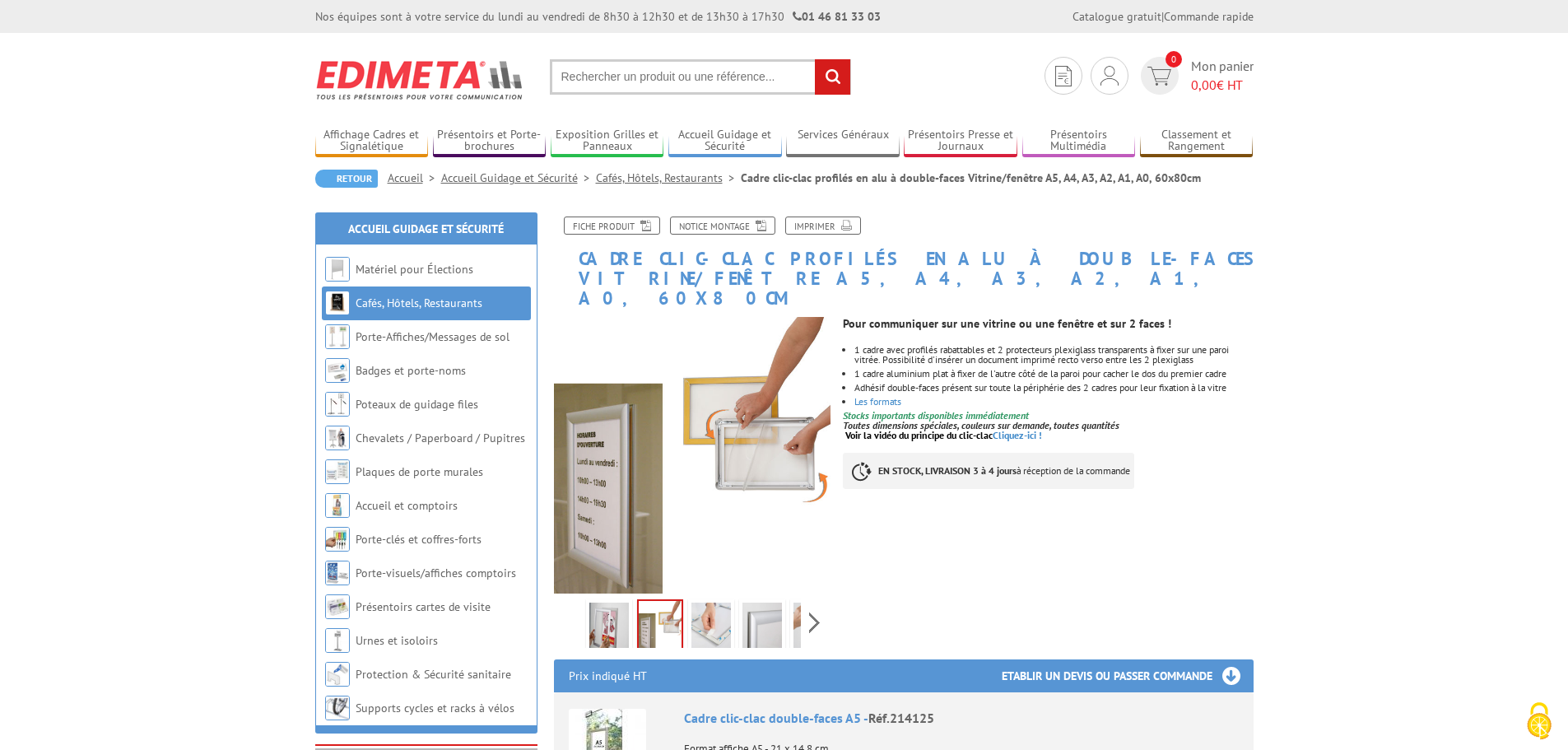
click at [722, 607] on img at bounding box center [711, 628] width 39 height 51
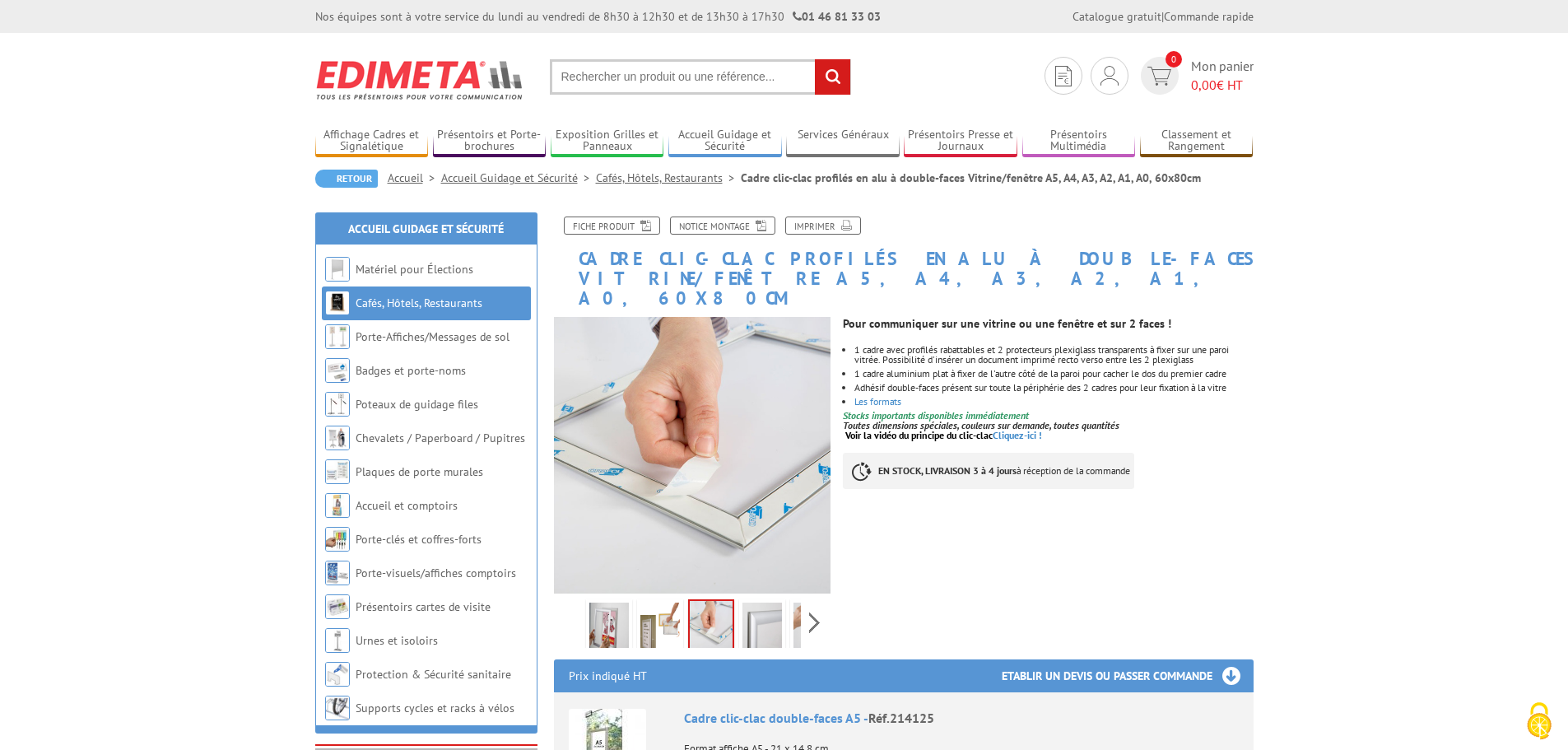
click at [772, 603] on img at bounding box center [762, 628] width 39 height 51
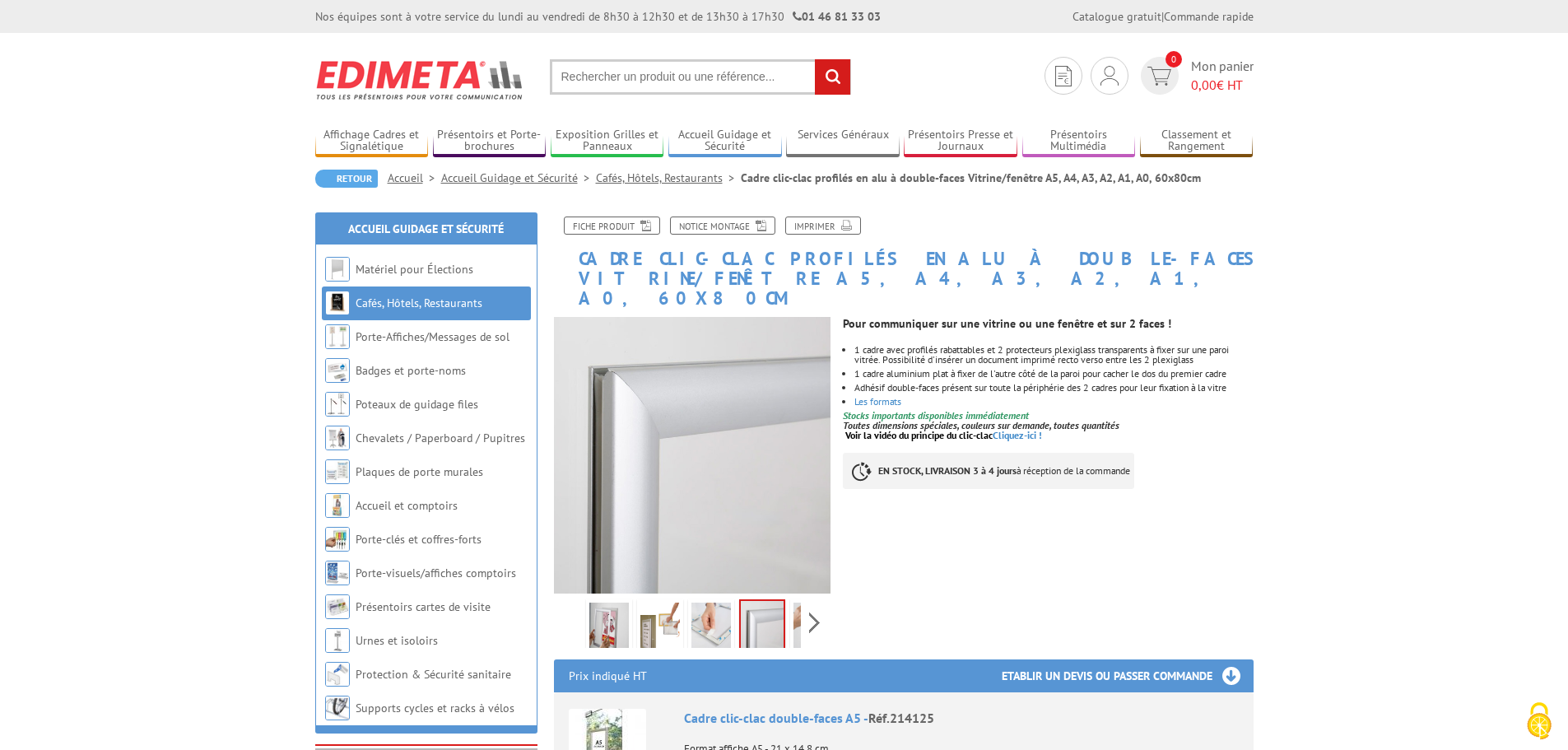
click at [803, 604] on div "Previous Next" at bounding box center [693, 622] width 277 height 58
click at [815, 601] on div "Previous Next" at bounding box center [693, 622] width 277 height 58
click at [769, 606] on img at bounding box center [776, 628] width 39 height 51
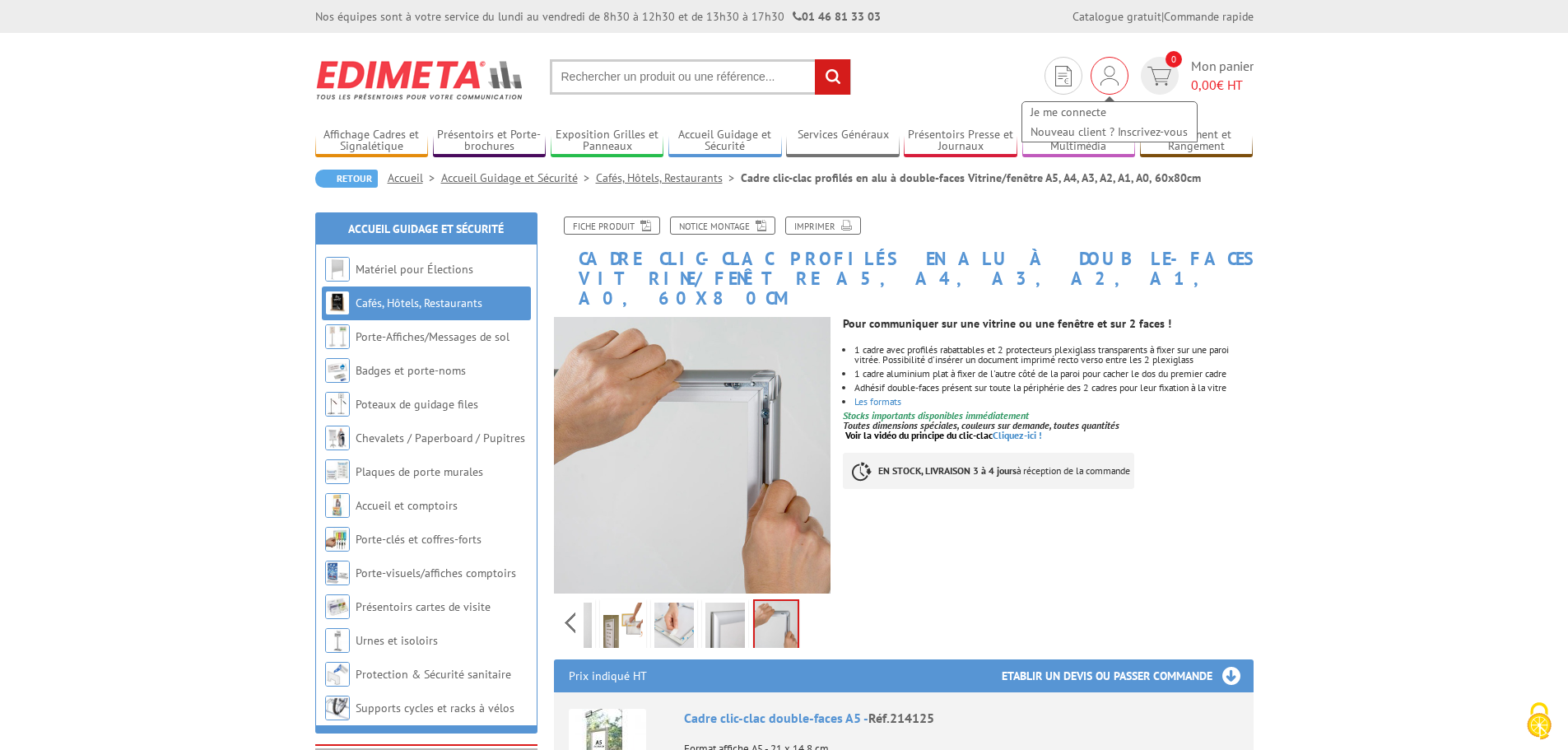
click at [1117, 74] on img at bounding box center [1109, 76] width 18 height 20
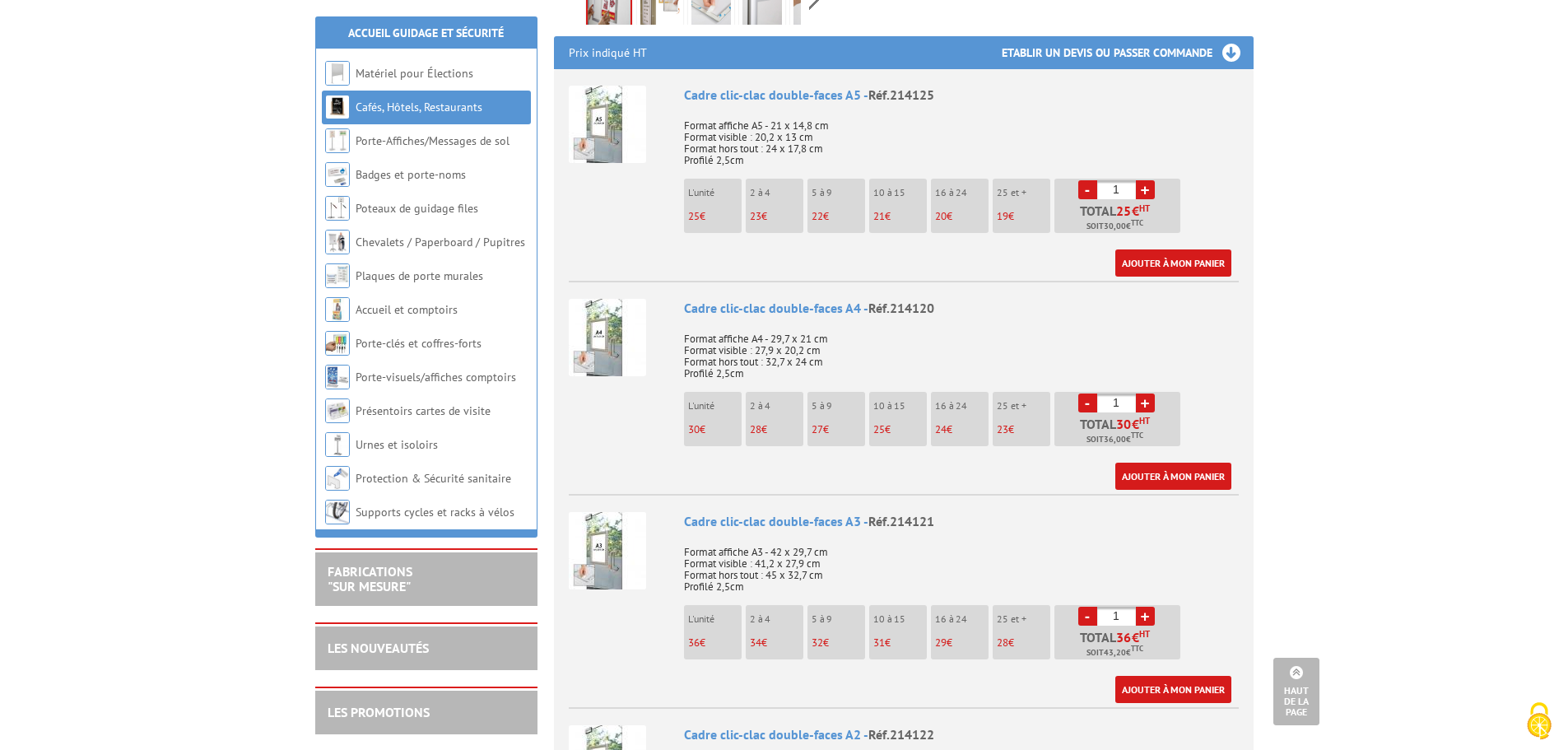
scroll to position [659, 0]
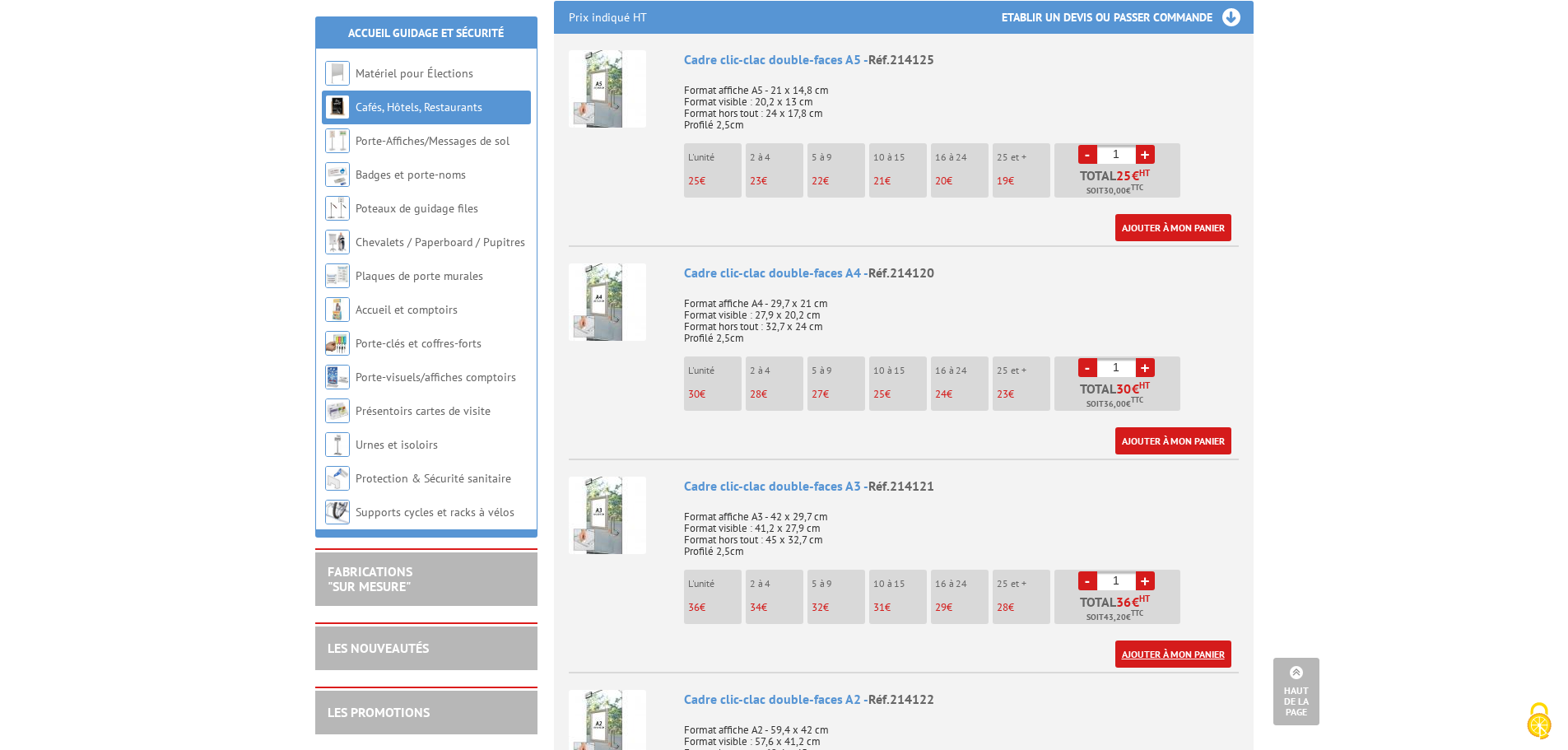
click at [1181, 641] on link "Ajouter à mon panier" at bounding box center [1174, 655] width 116 height 28
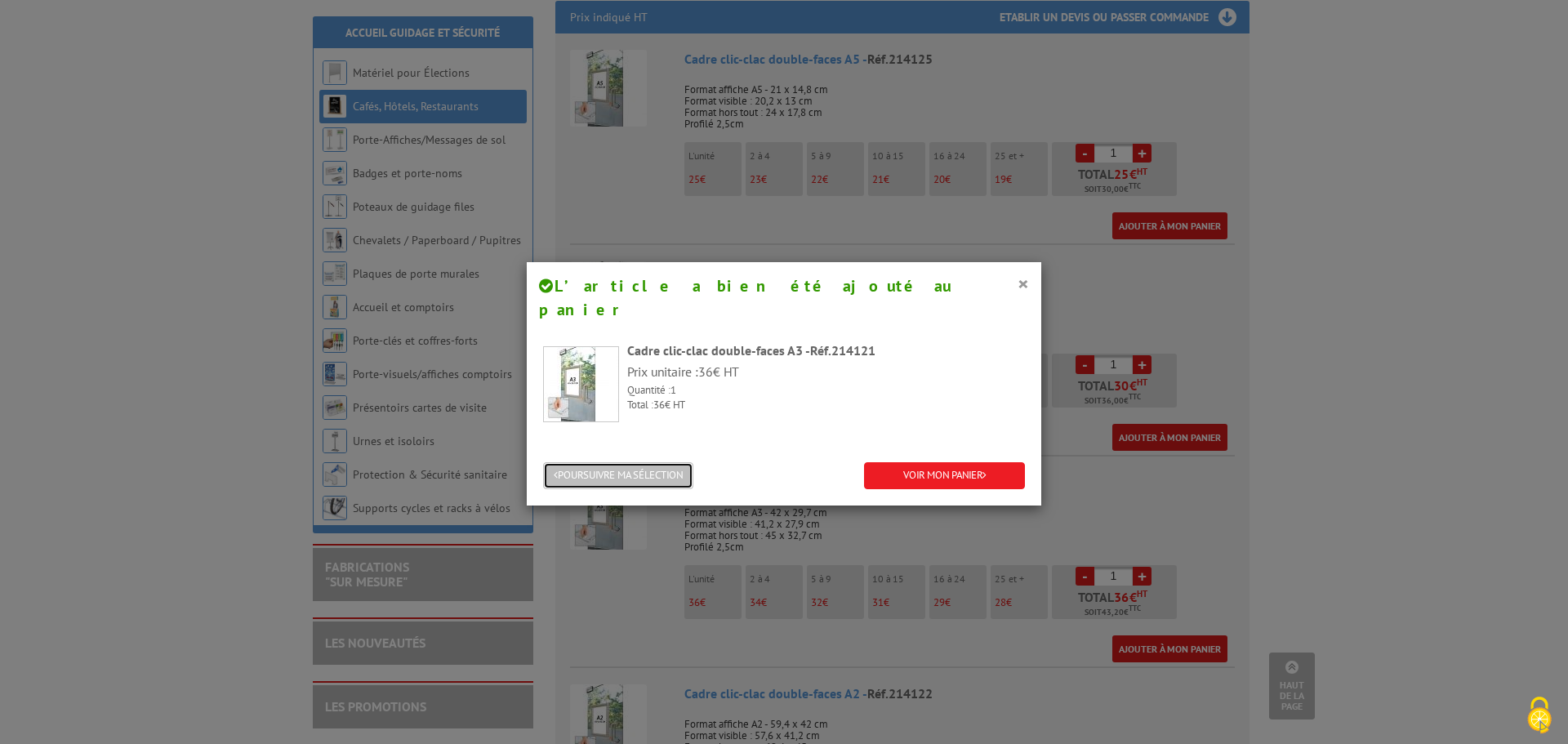
click at [675, 462] on button "POURSUIVRE MA SÉLECTION" at bounding box center [618, 476] width 150 height 27
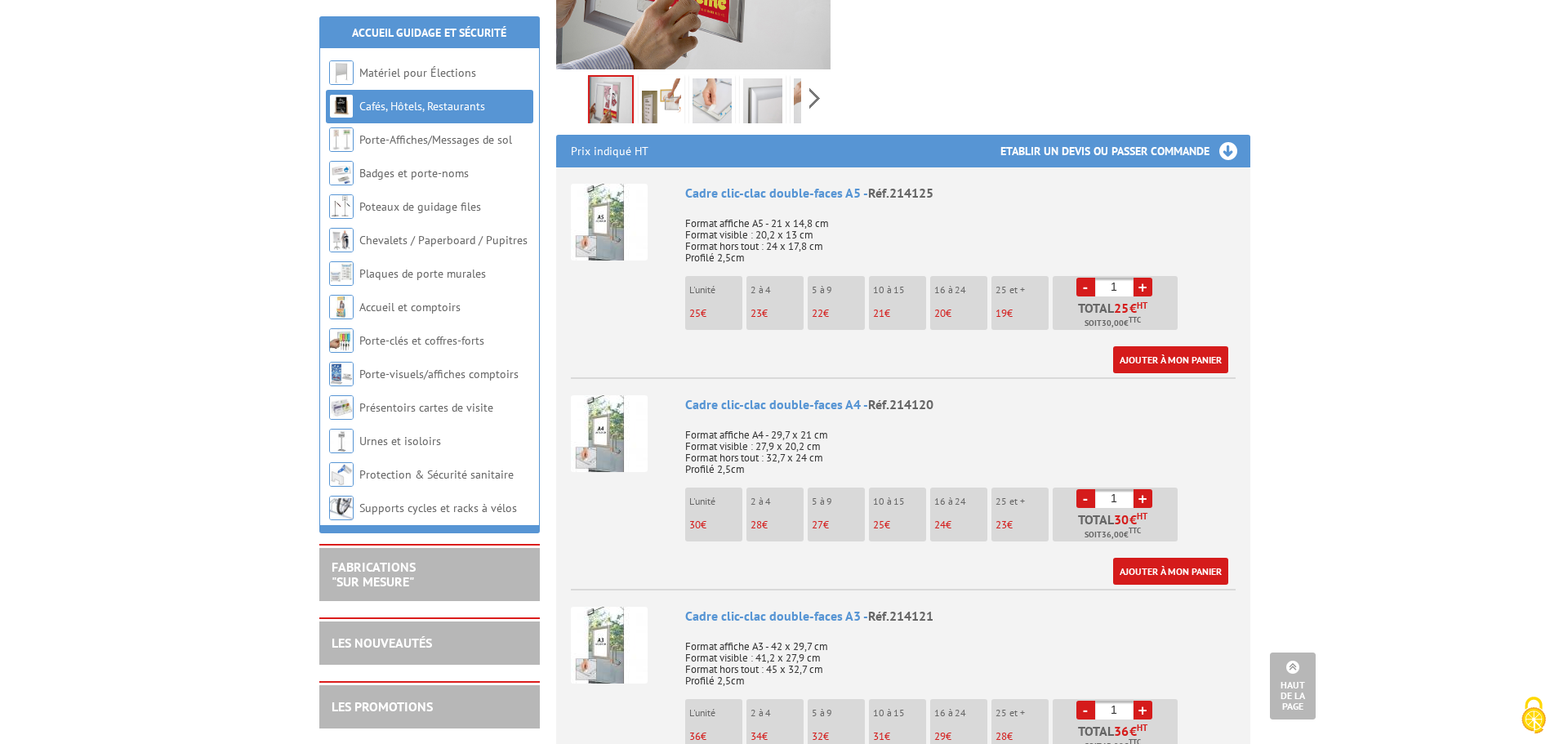
scroll to position [572, 0]
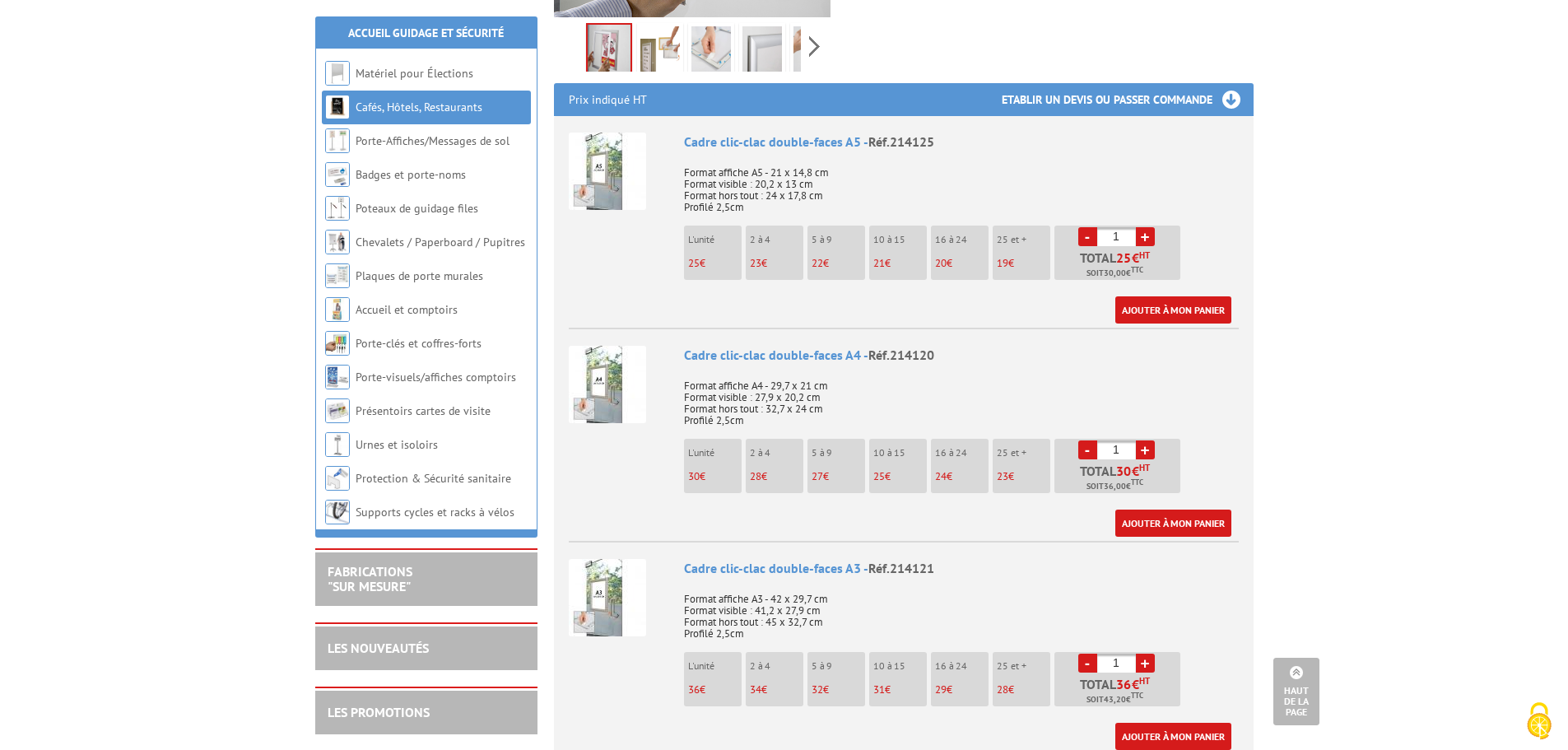
click at [1145, 440] on link "+" at bounding box center [1145, 449] width 19 height 19
type input "2"
click at [1156, 510] on link "Ajouter à mon panier" at bounding box center [1174, 524] width 116 height 28
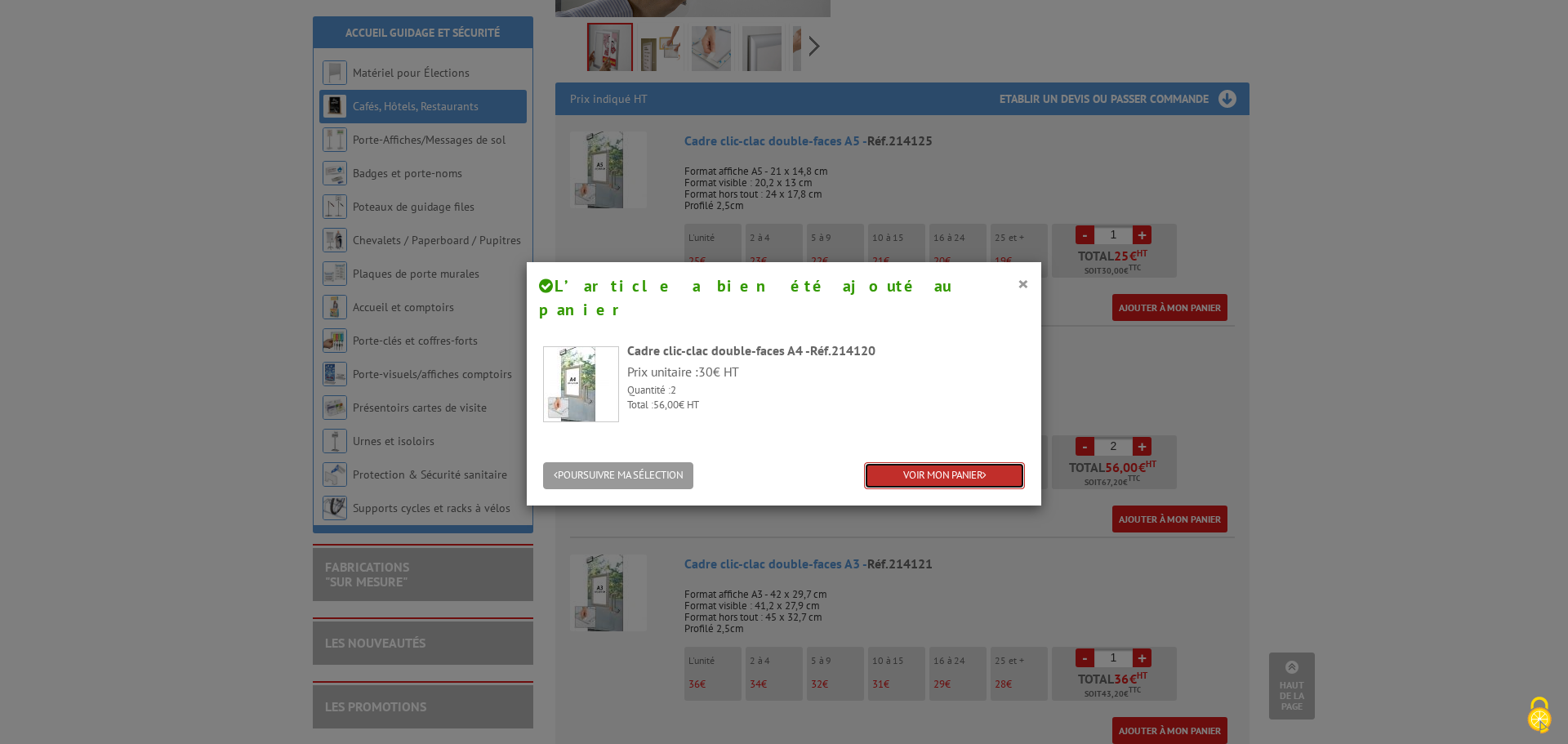
click at [949, 462] on link "VOIR MON PANIER" at bounding box center [944, 476] width 161 height 27
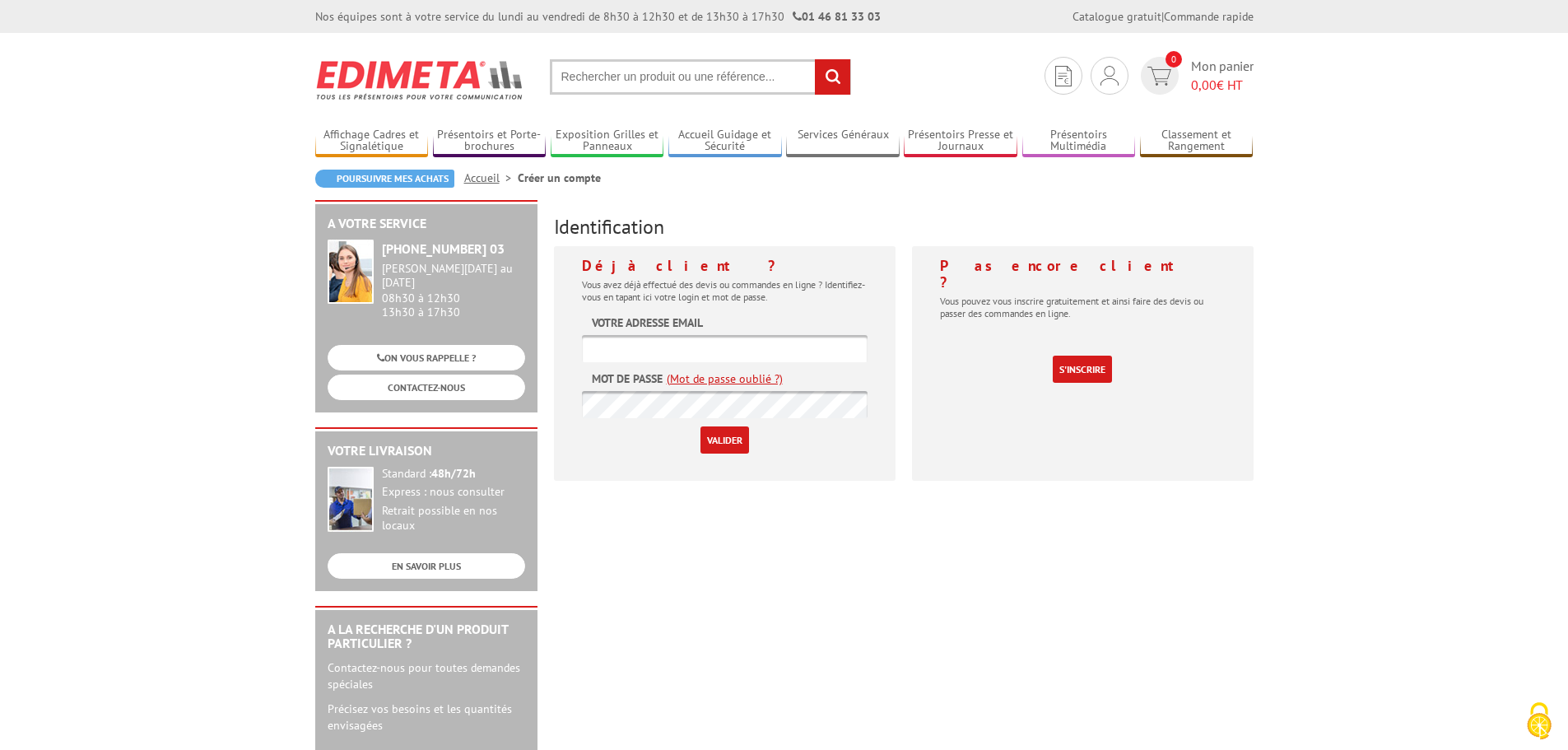
click at [704, 350] on input "text" at bounding box center [724, 349] width 286 height 28
click at [749, 314] on div "Déjà client ? Vous avez déjà effectué des devis ou commandes en ligne ? Identif…" at bounding box center [725, 364] width 342 height 235
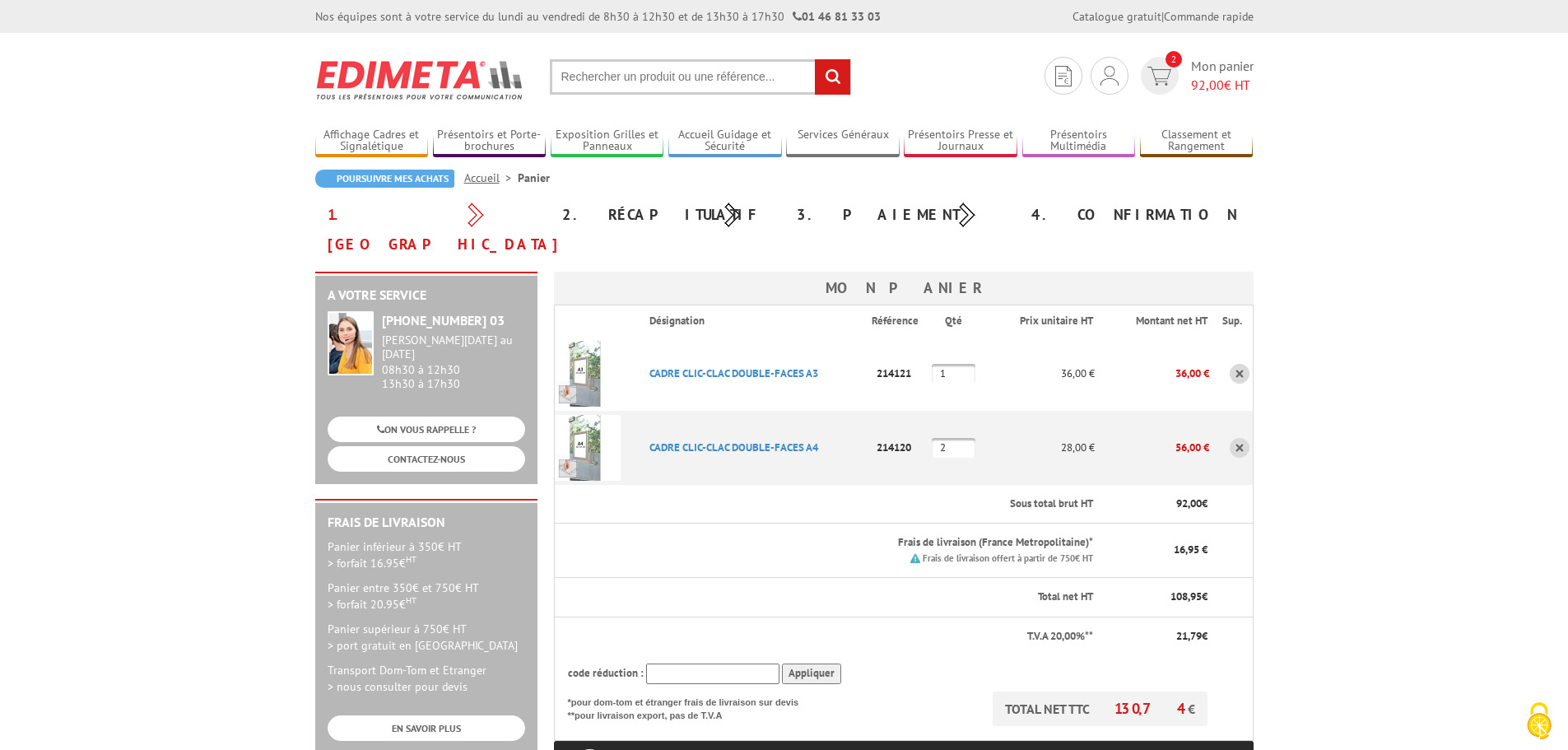
drag, startPoint x: 956, startPoint y: 341, endPoint x: 922, endPoint y: 342, distance: 34.0
click at [922, 342] on tr "CADRE CLIC-CLAC DOUBLE-FACES A3 Code promo non activable pour cet article 21412…" at bounding box center [903, 374] width 699 height 74
type input "2"
click at [1379, 430] on body "Nos équipes sont à votre service du lundi au vendredi de 8h30 à 12h30 et de 13h…" at bounding box center [784, 744] width 1568 height 1488
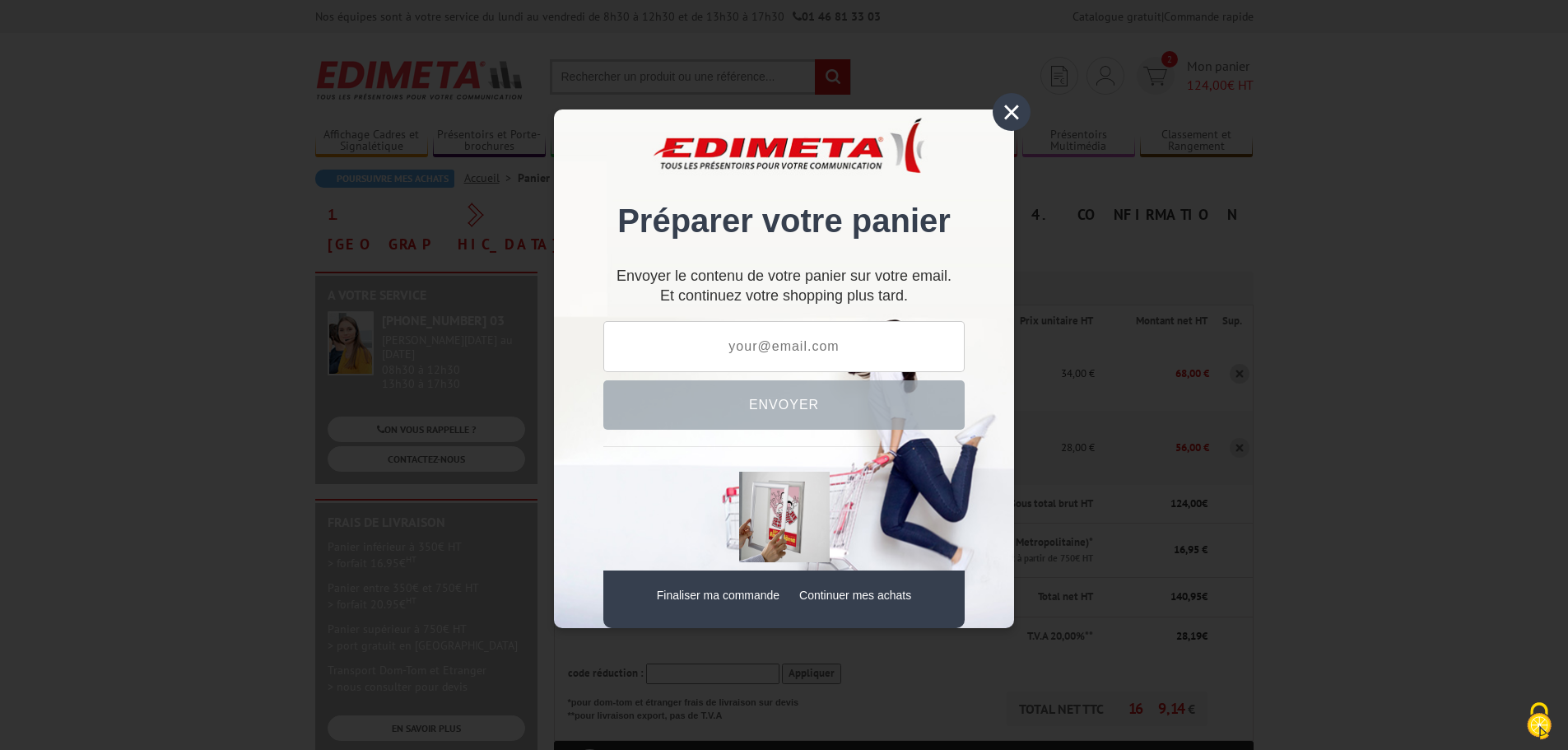
click at [1015, 113] on div "×" at bounding box center [1012, 112] width 38 height 38
